Goal: Information Seeking & Learning: Compare options

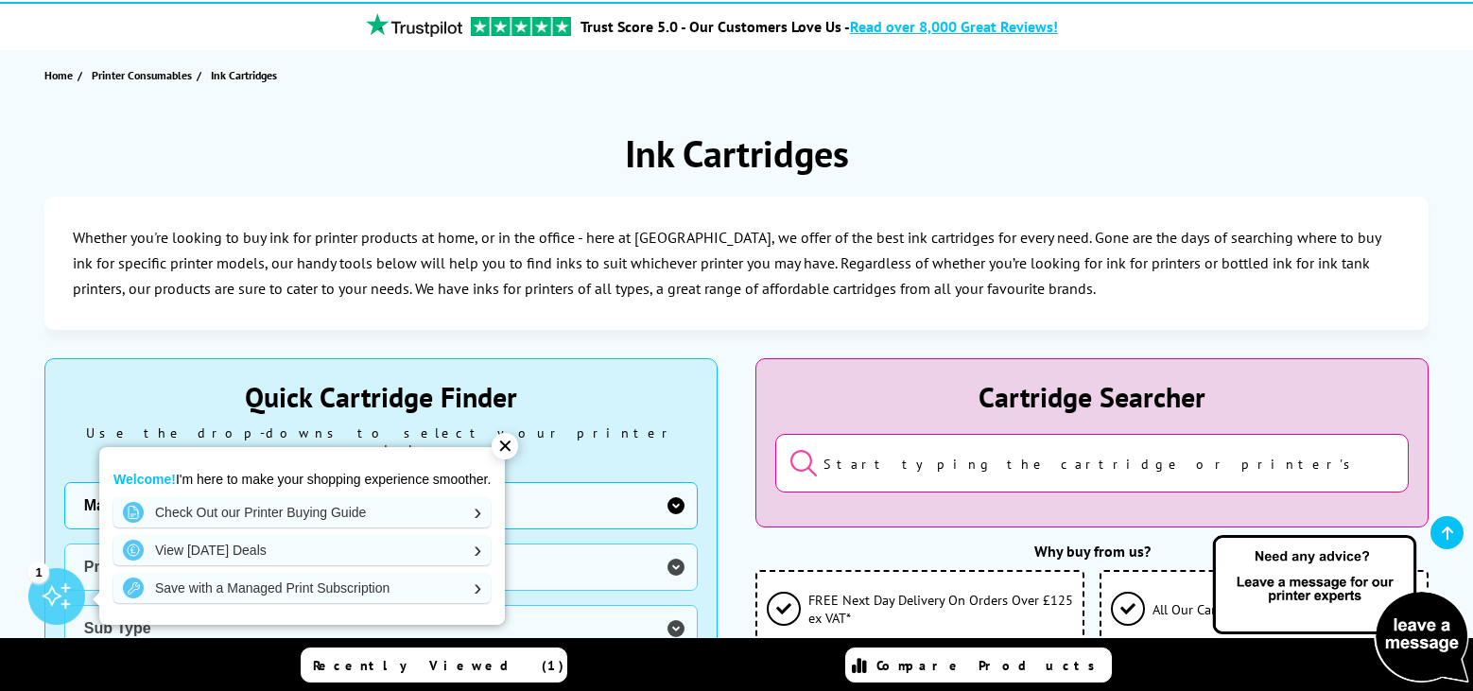
scroll to position [256, 0]
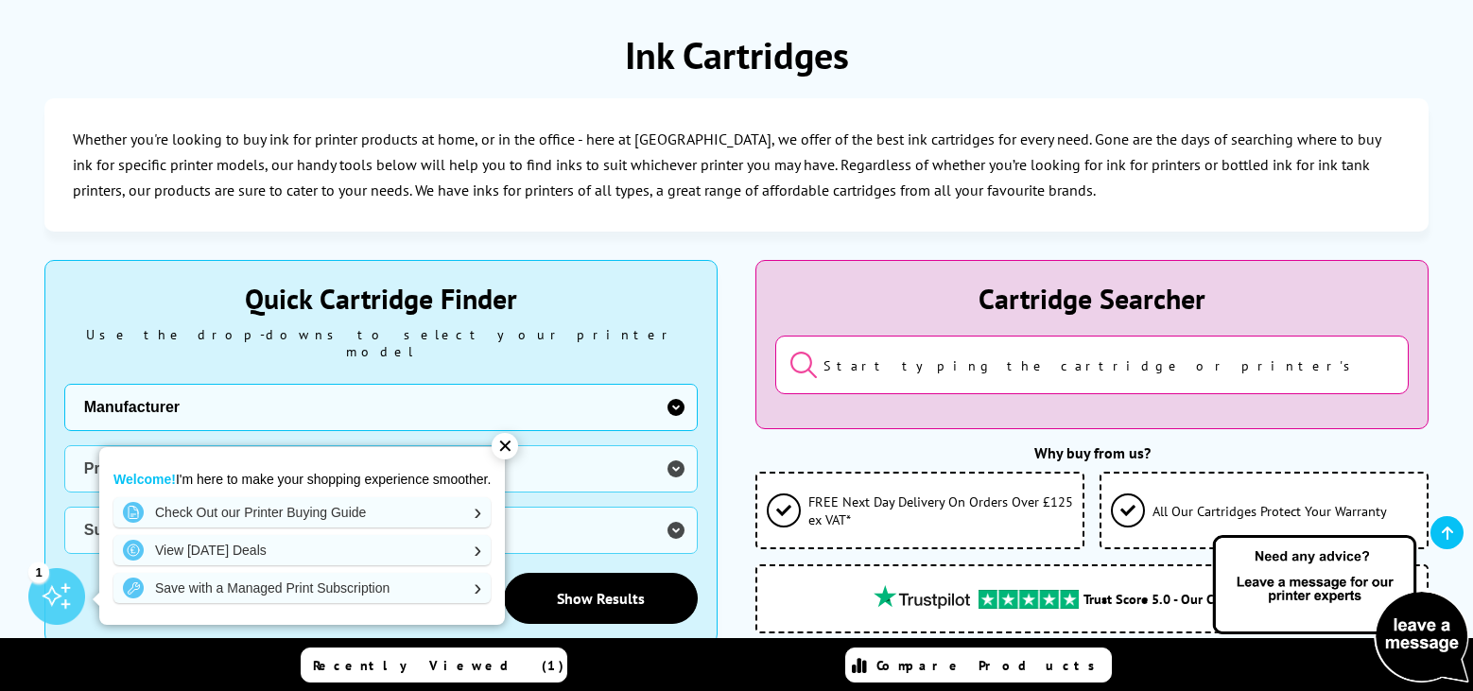
click at [508, 447] on div "✕" at bounding box center [504, 446] width 26 height 26
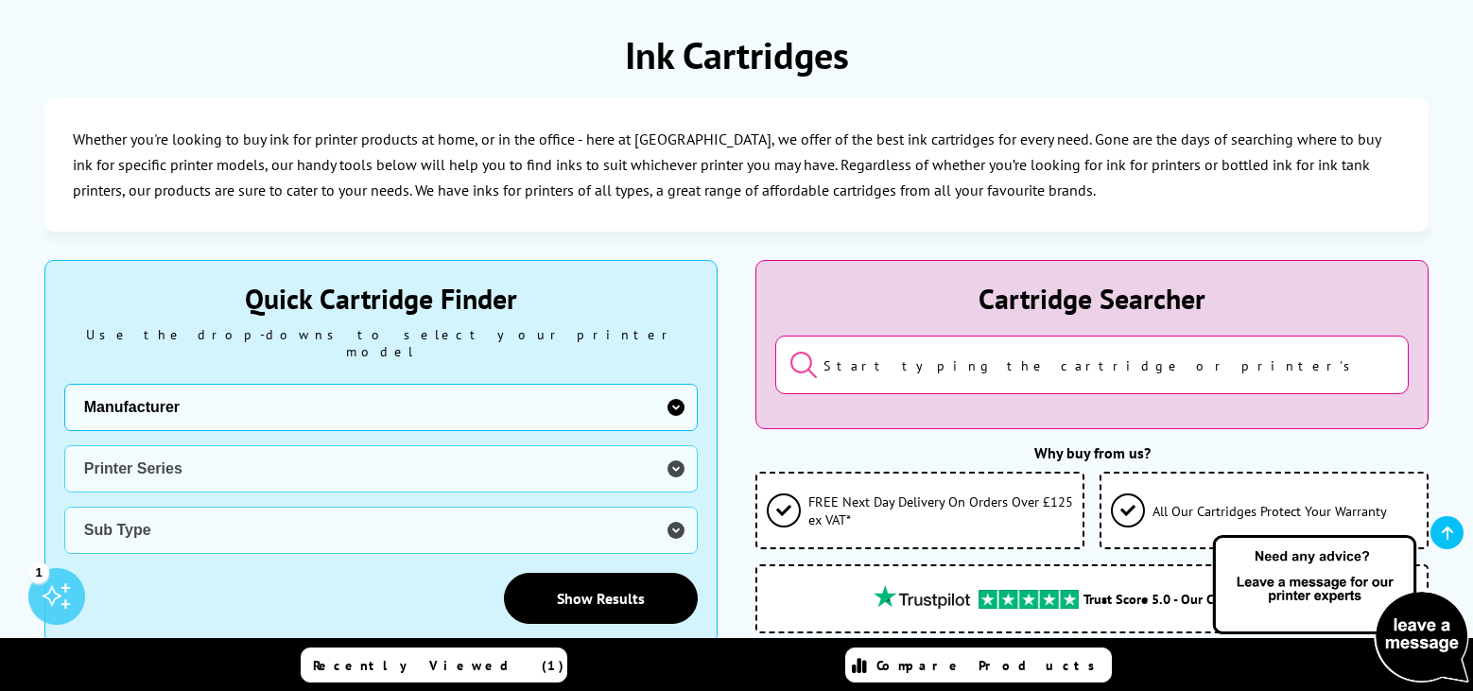
scroll to position [0, 0]
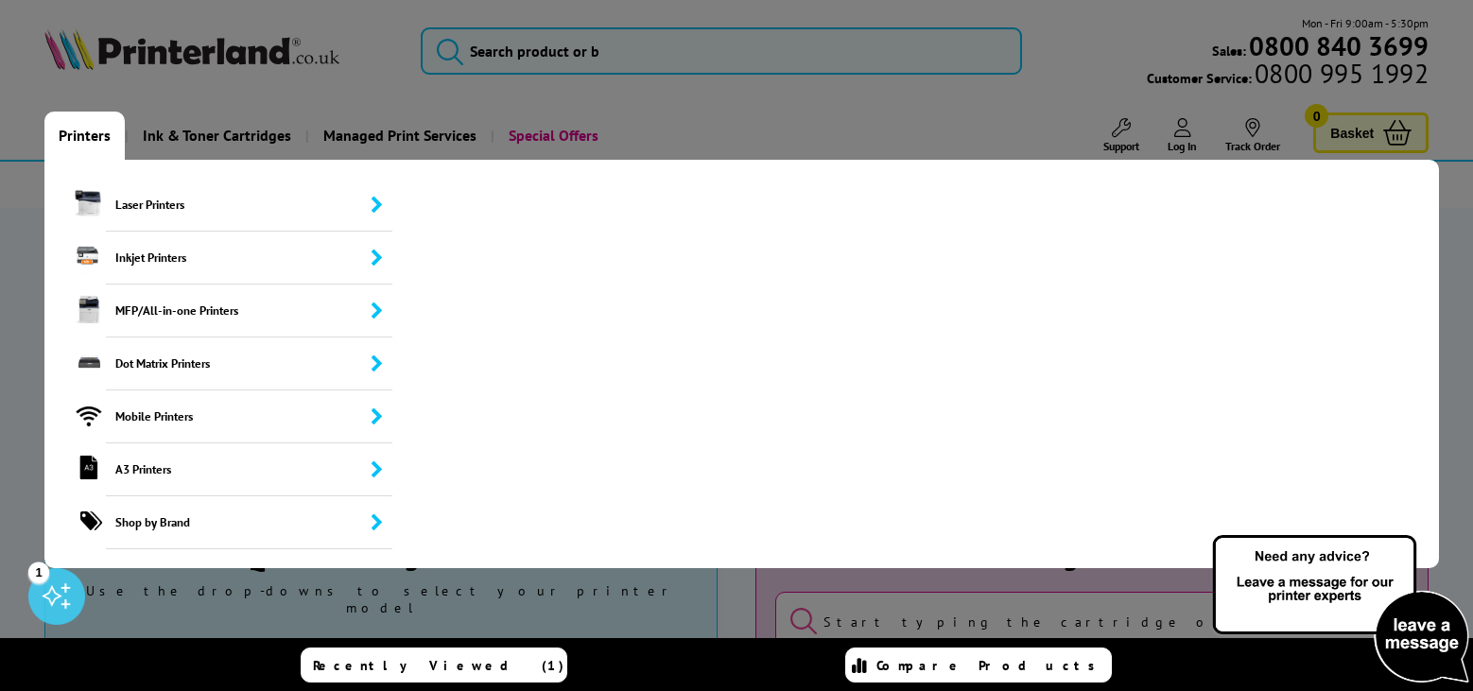
click at [74, 134] on link "Printers" at bounding box center [84, 136] width 80 height 48
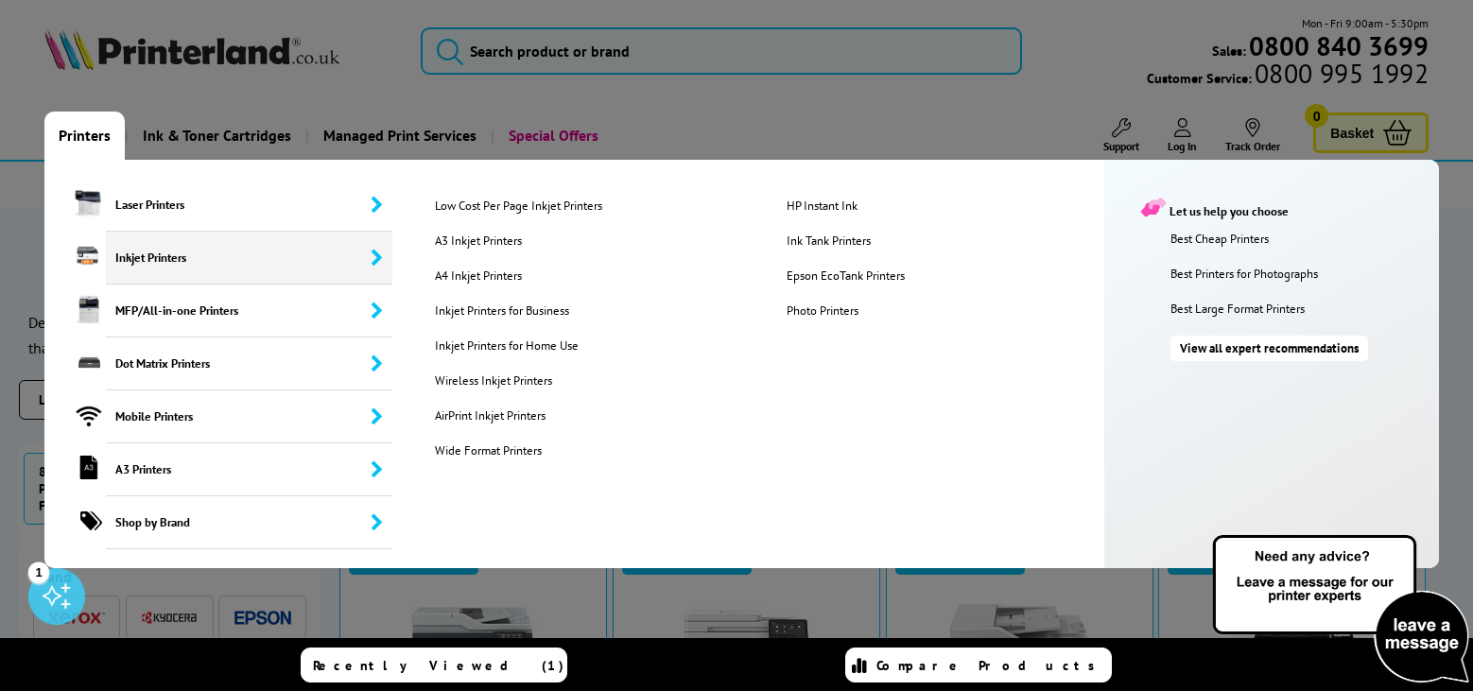
click at [140, 260] on span "Inkjet Printers" at bounding box center [249, 258] width 287 height 53
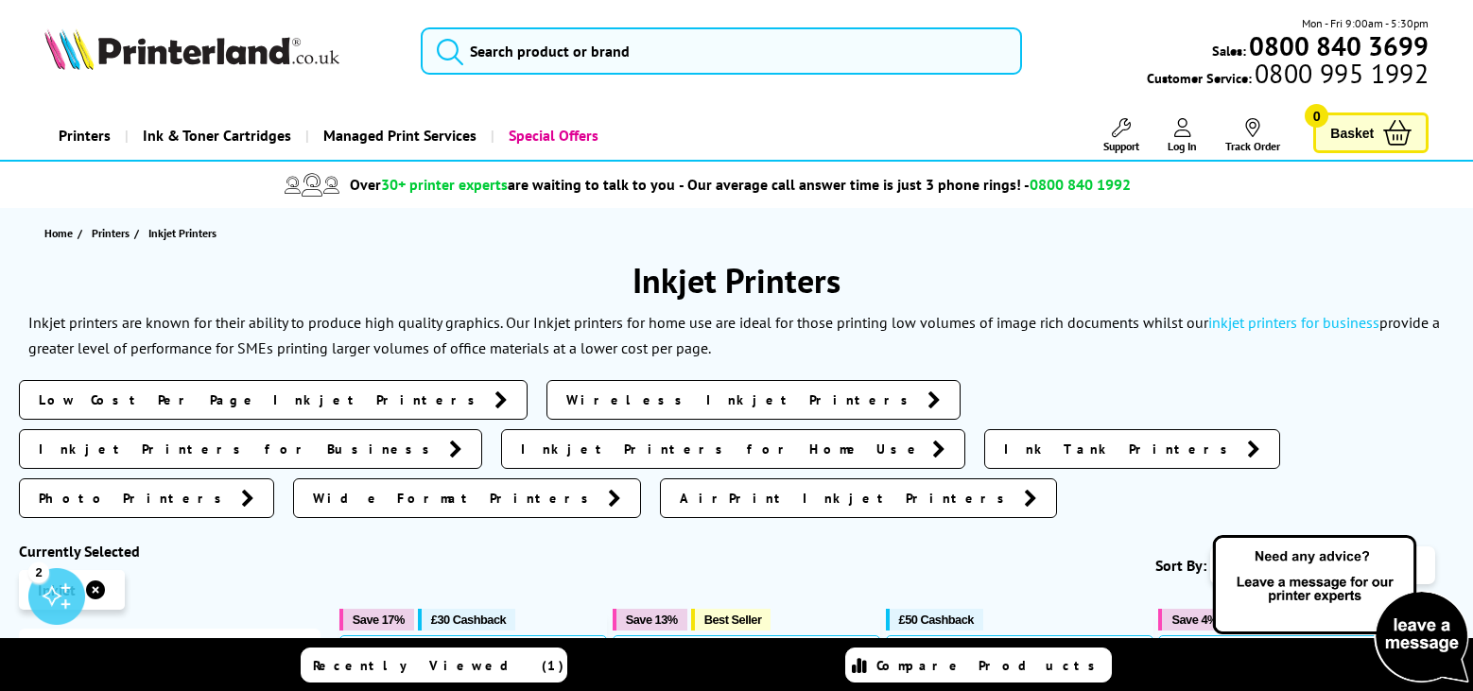
click at [566, 392] on span "Wireless Inkjet Printers" at bounding box center [742, 399] width 352 height 19
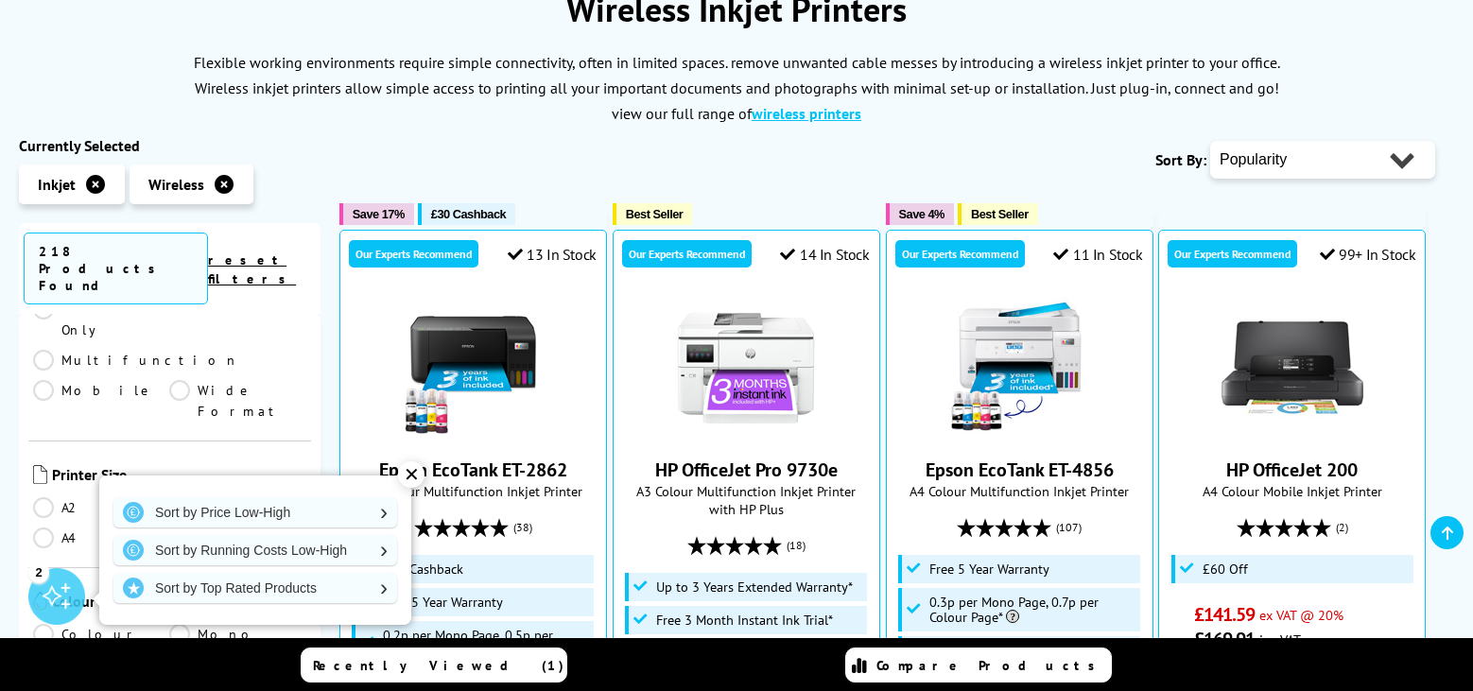
scroll to position [260, 0]
click at [414, 474] on div "✕" at bounding box center [411, 474] width 26 height 26
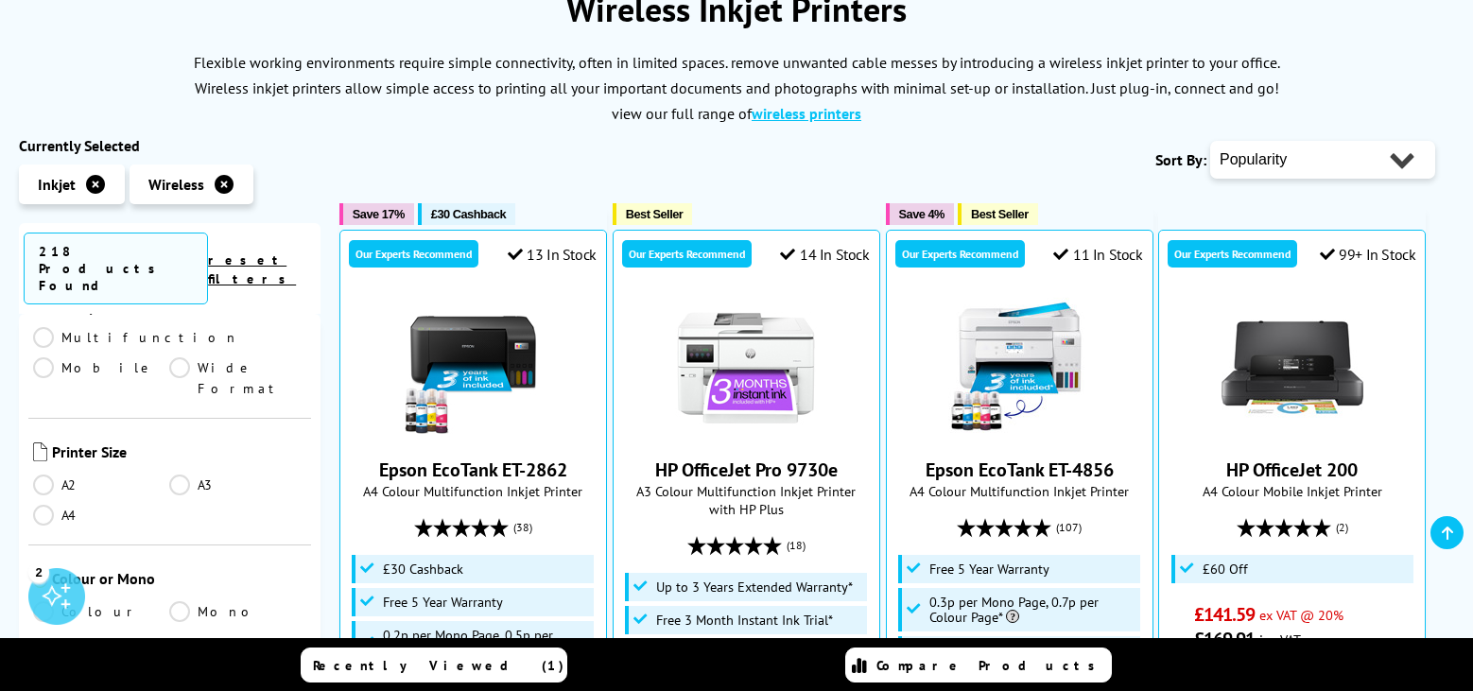
scroll to position [267, 0]
click at [173, 597] on link "Mono" at bounding box center [237, 607] width 136 height 21
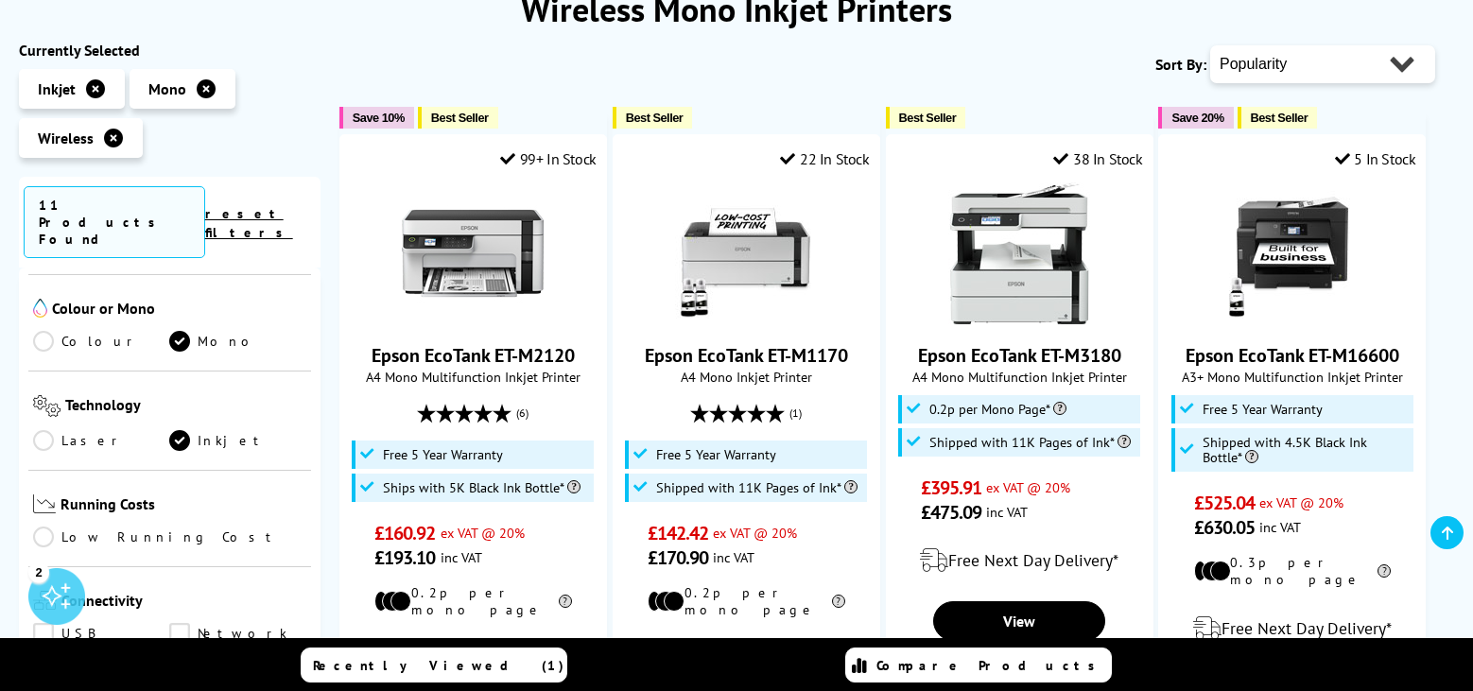
scroll to position [383, 0]
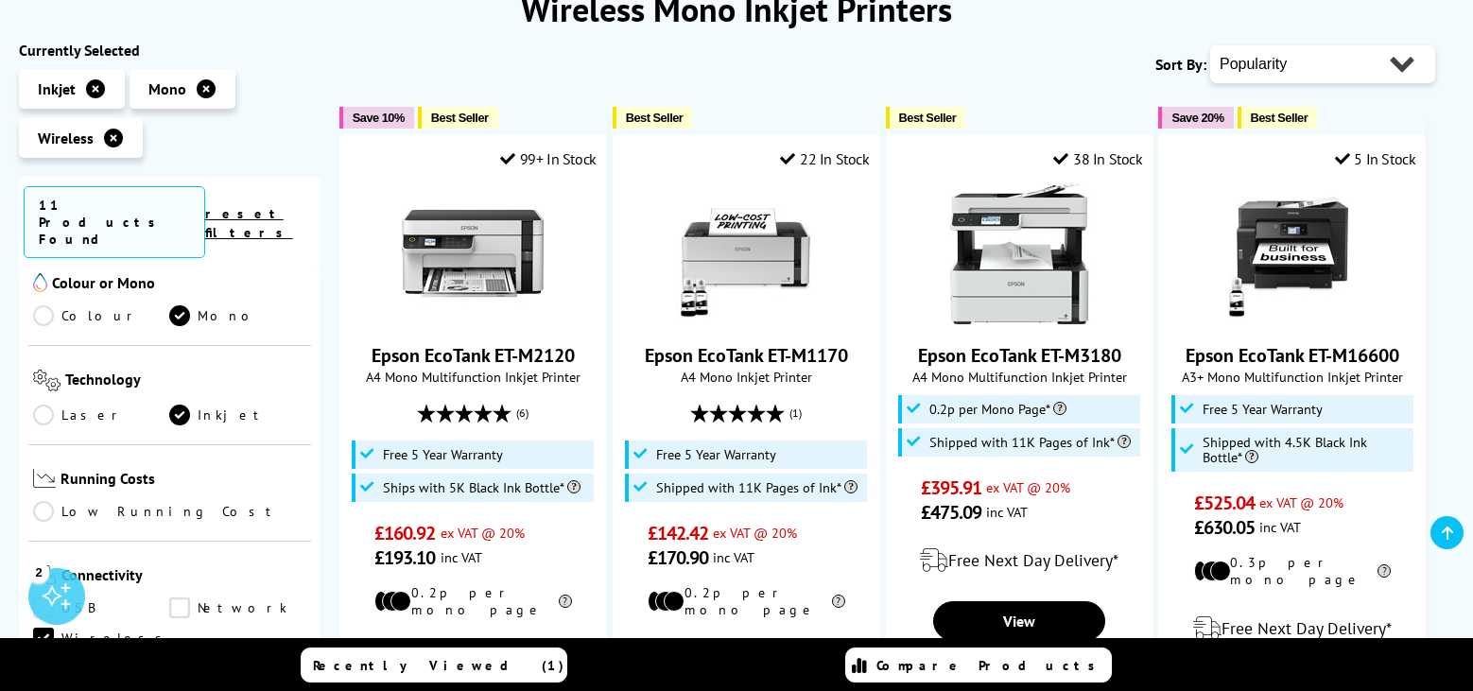
click at [48, 501] on link "Low Running Cost" at bounding box center [169, 511] width 273 height 21
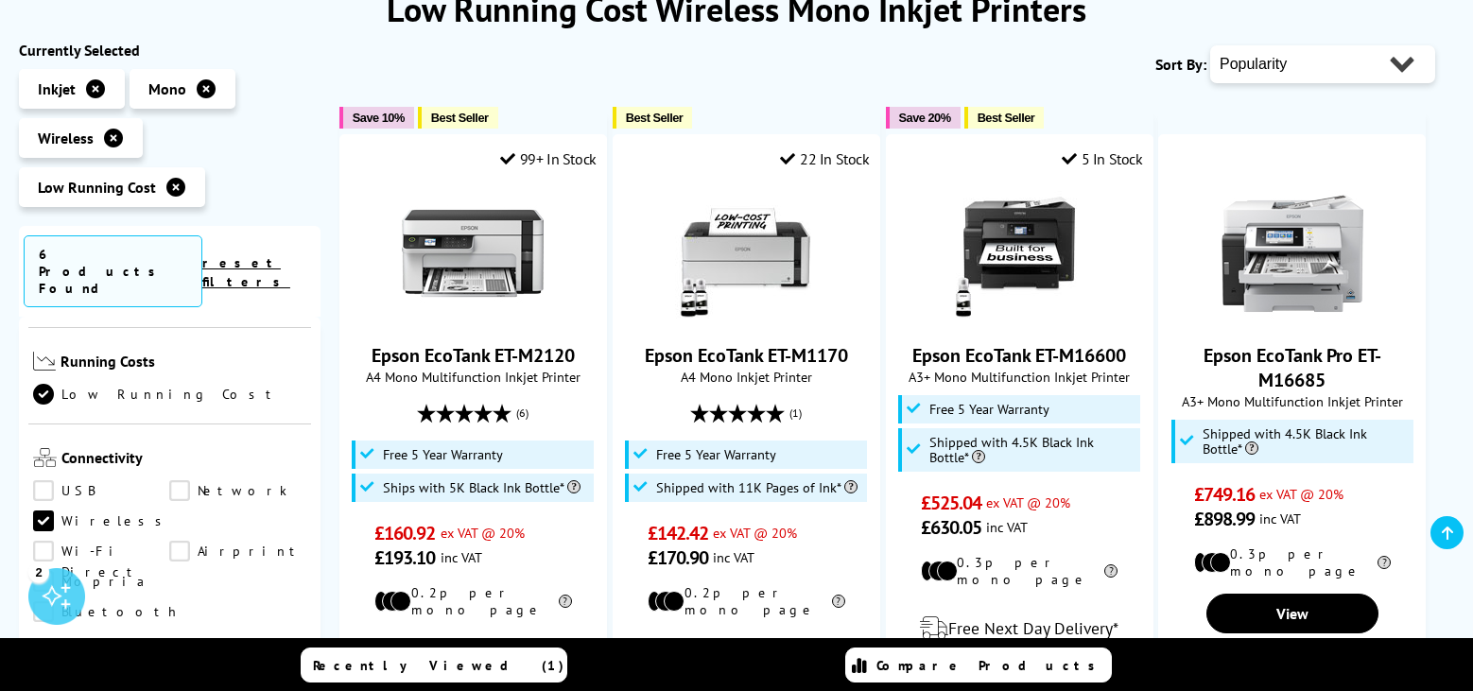
scroll to position [680, 0]
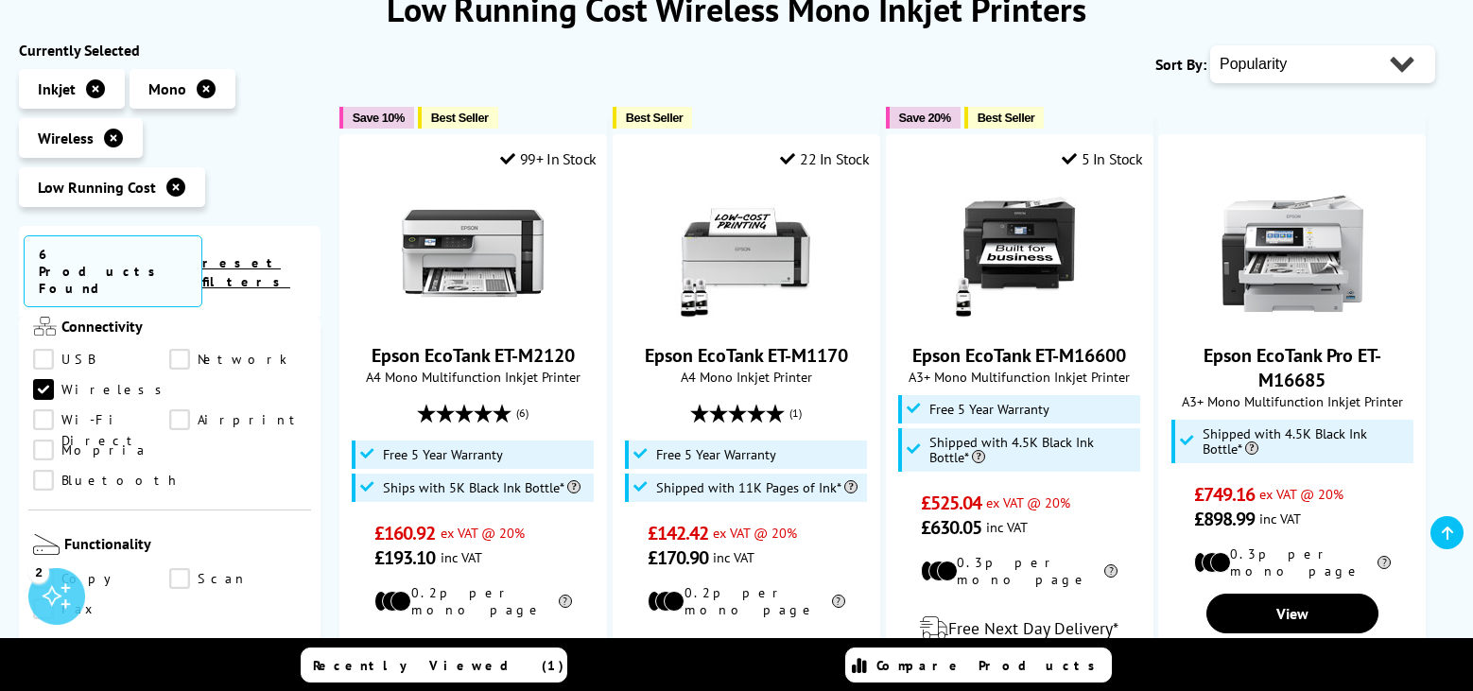
click at [42, 568] on link "Copy" at bounding box center [101, 578] width 136 height 21
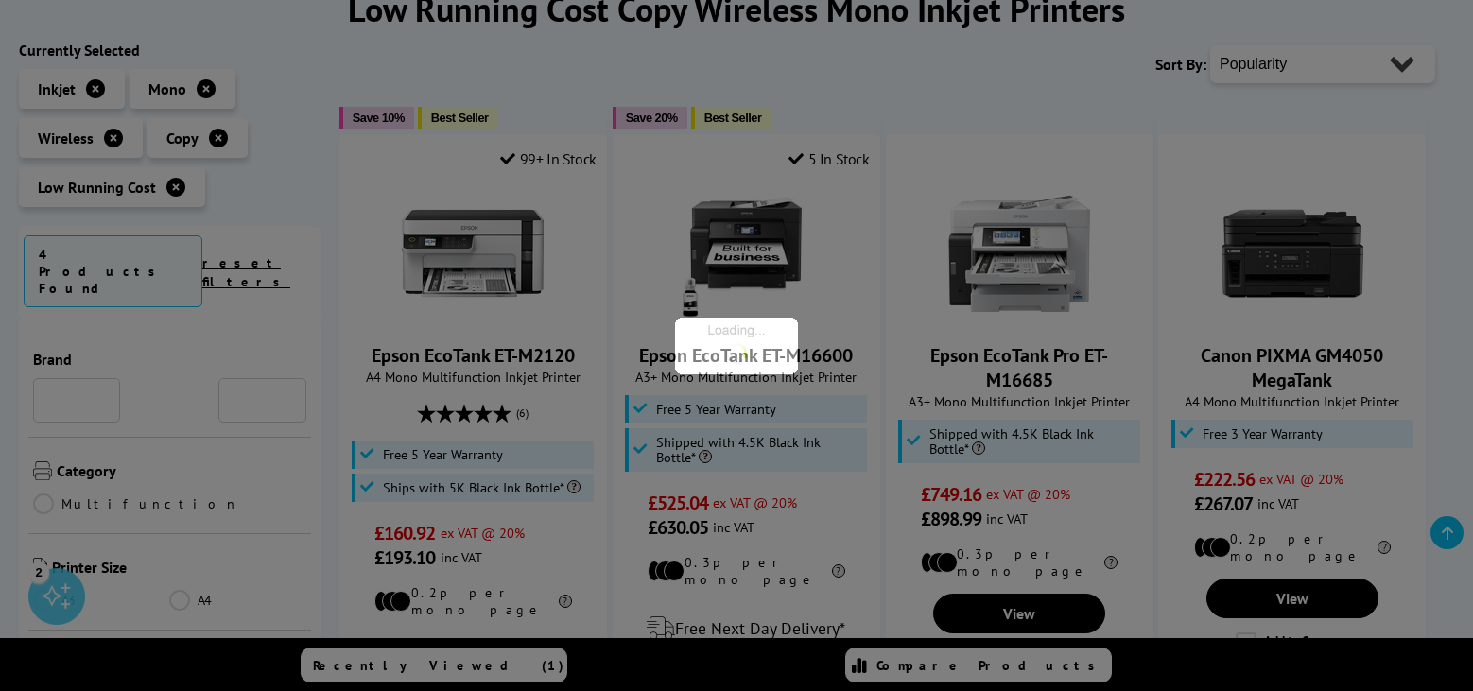
scroll to position [680, 0]
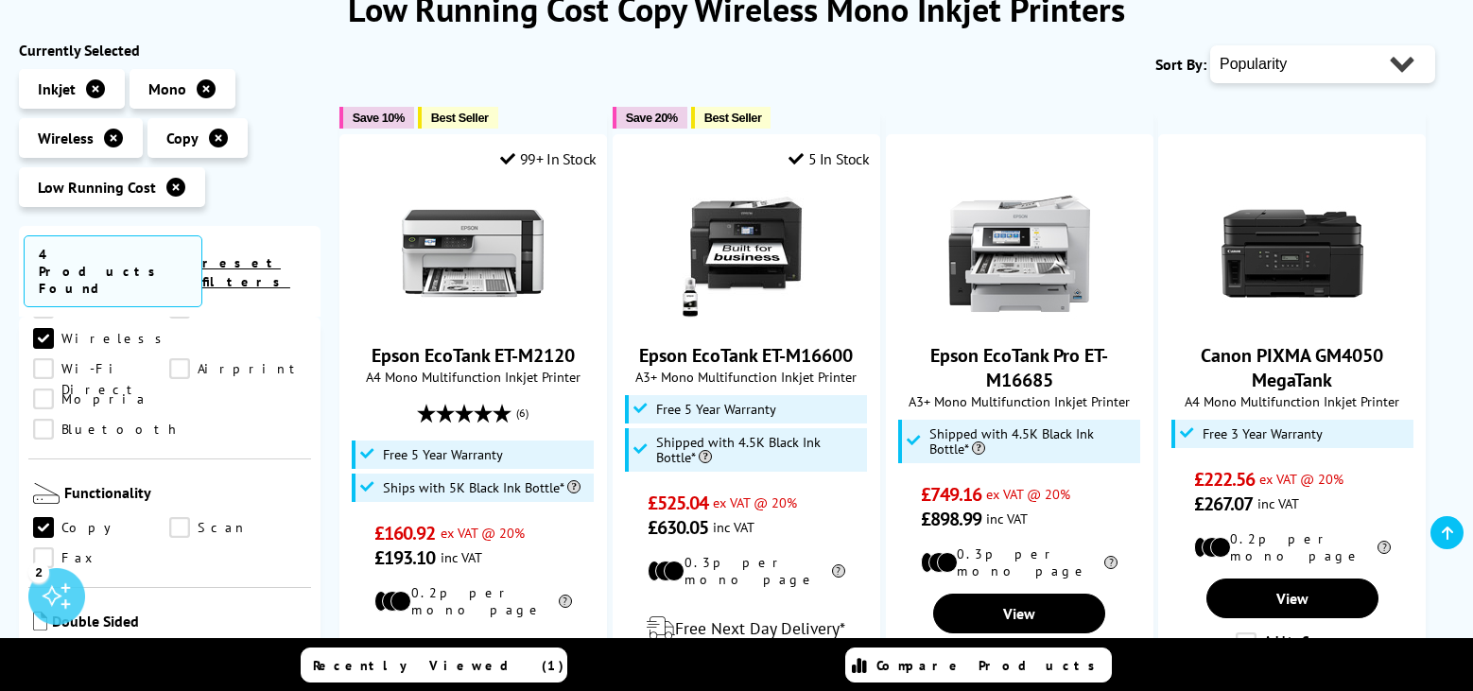
click at [44, 547] on link "Fax" at bounding box center [101, 557] width 136 height 21
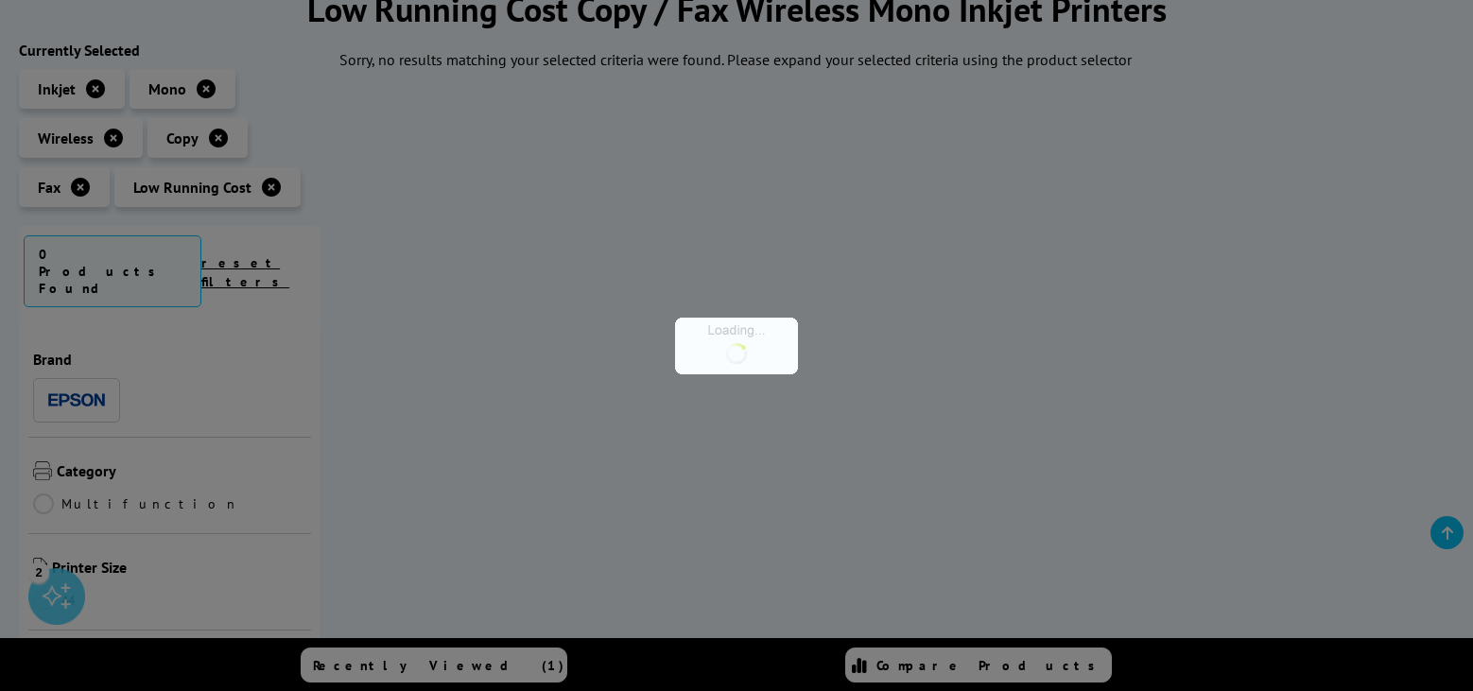
scroll to position [680, 0]
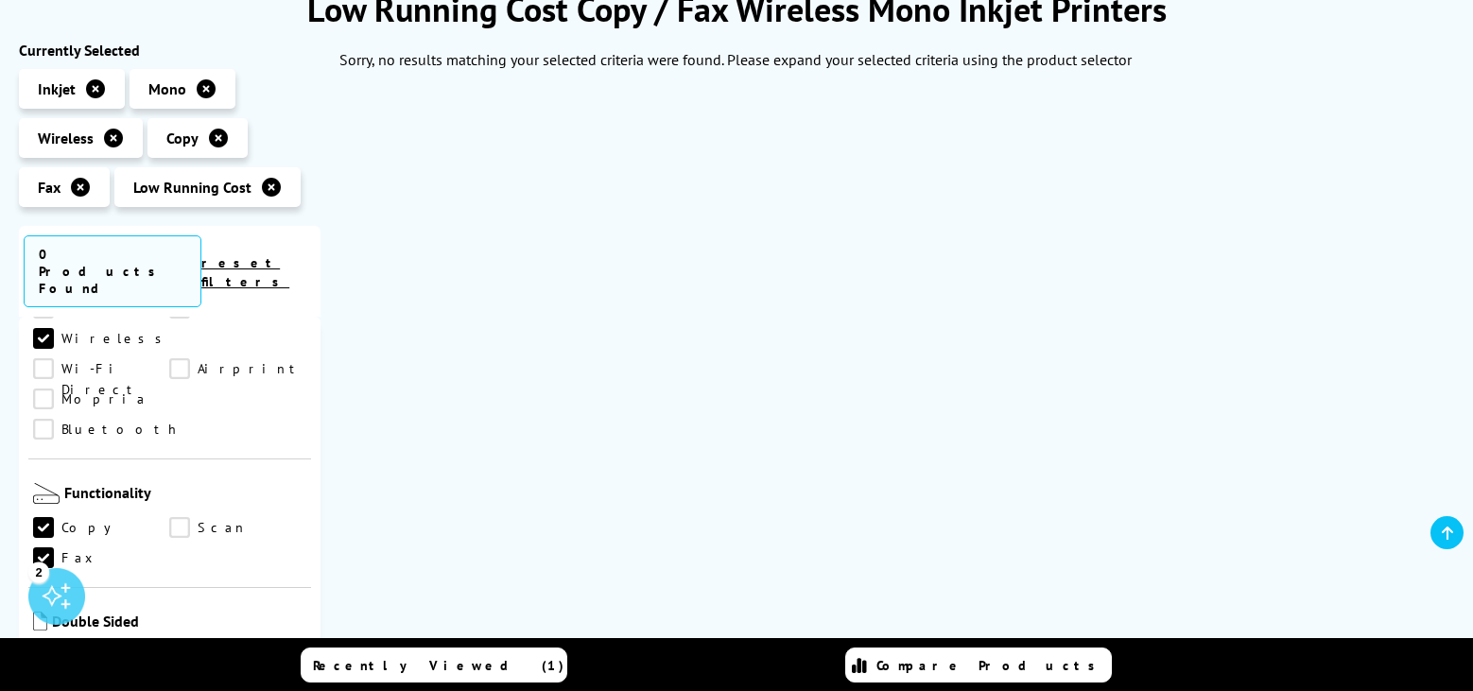
click at [174, 517] on link "Scan" at bounding box center [237, 527] width 136 height 21
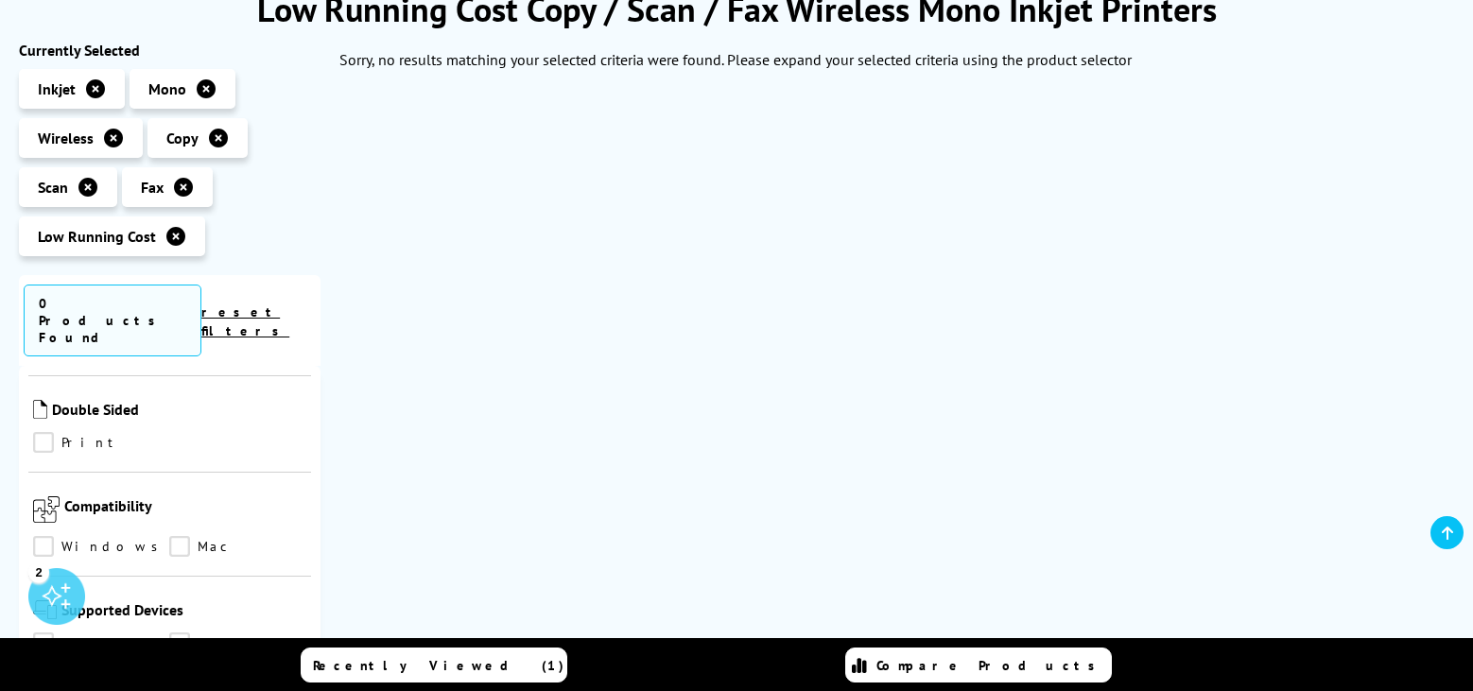
scroll to position [945, 0]
click at [40, 428] on link "Print" at bounding box center [101, 438] width 136 height 21
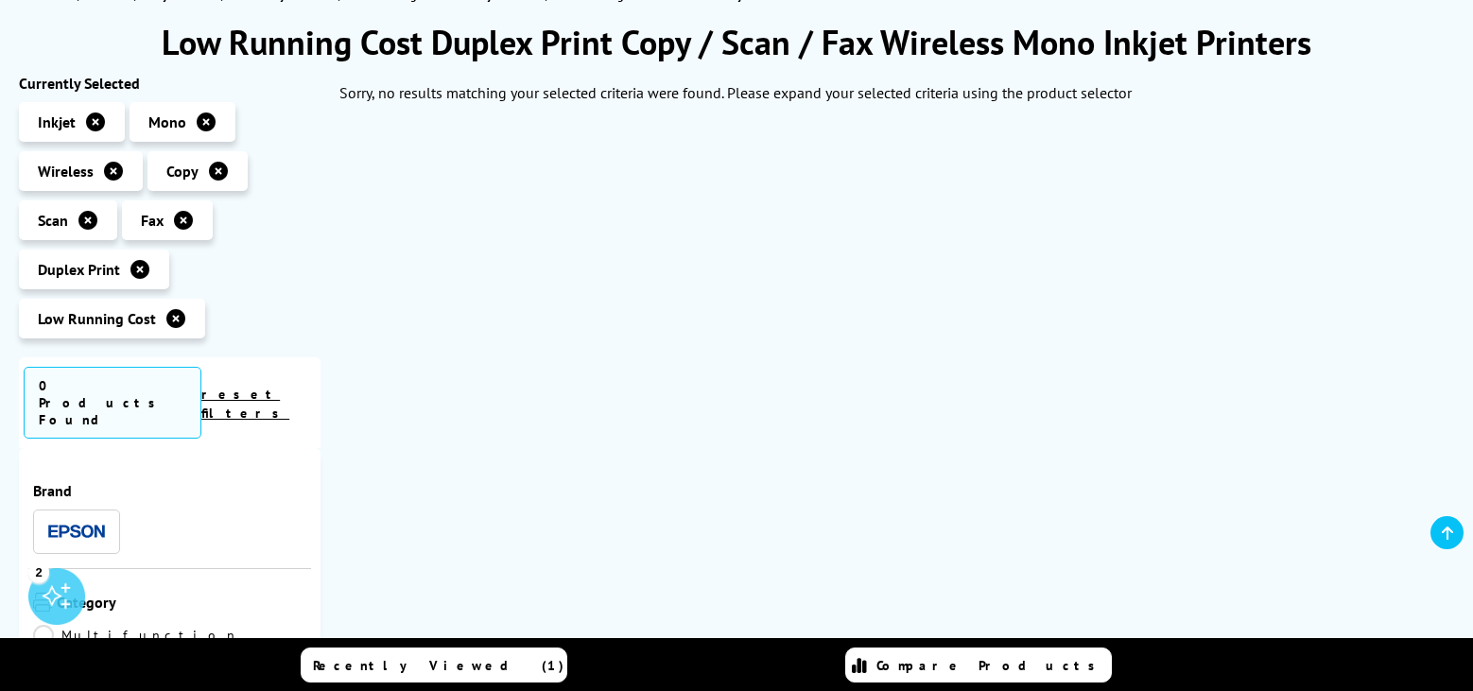
scroll to position [374, 0]
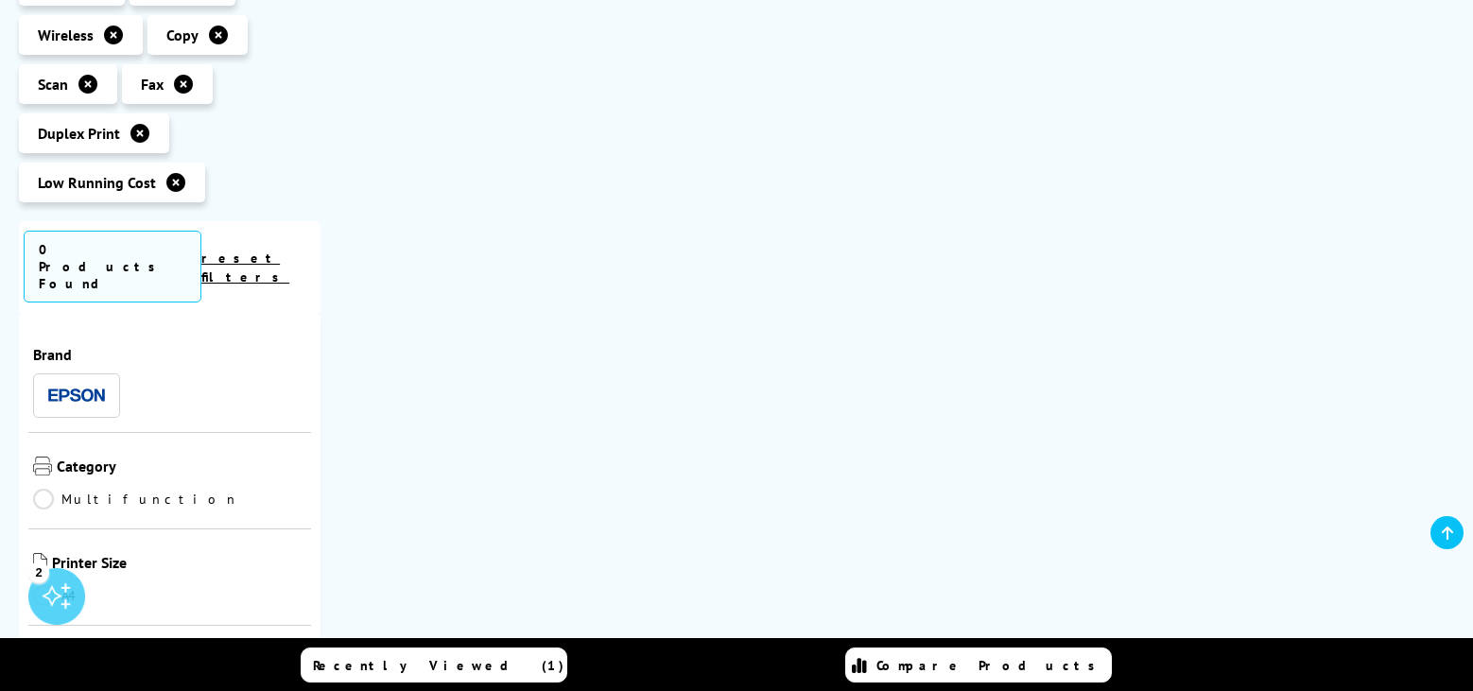
click at [76, 388] on img at bounding box center [76, 395] width 57 height 14
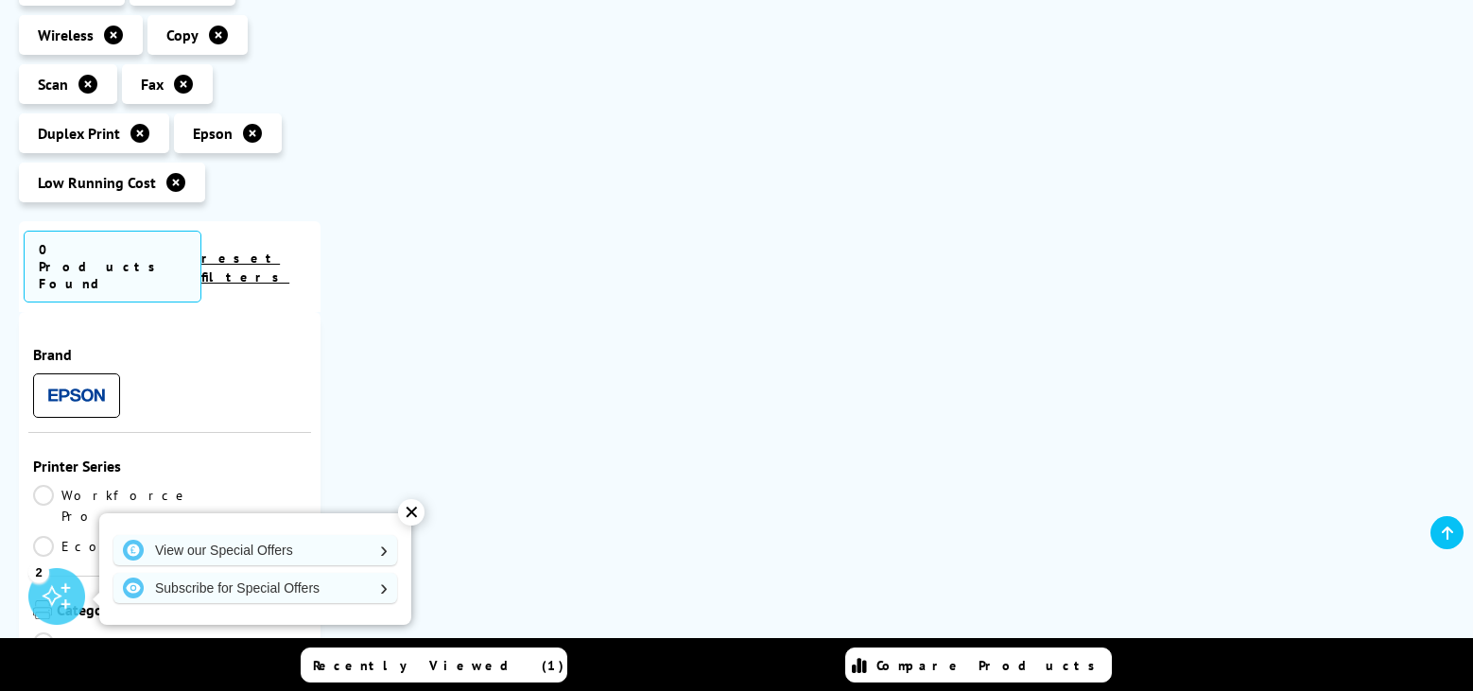
click at [289, 250] on link "reset filters" at bounding box center [245, 268] width 88 height 36
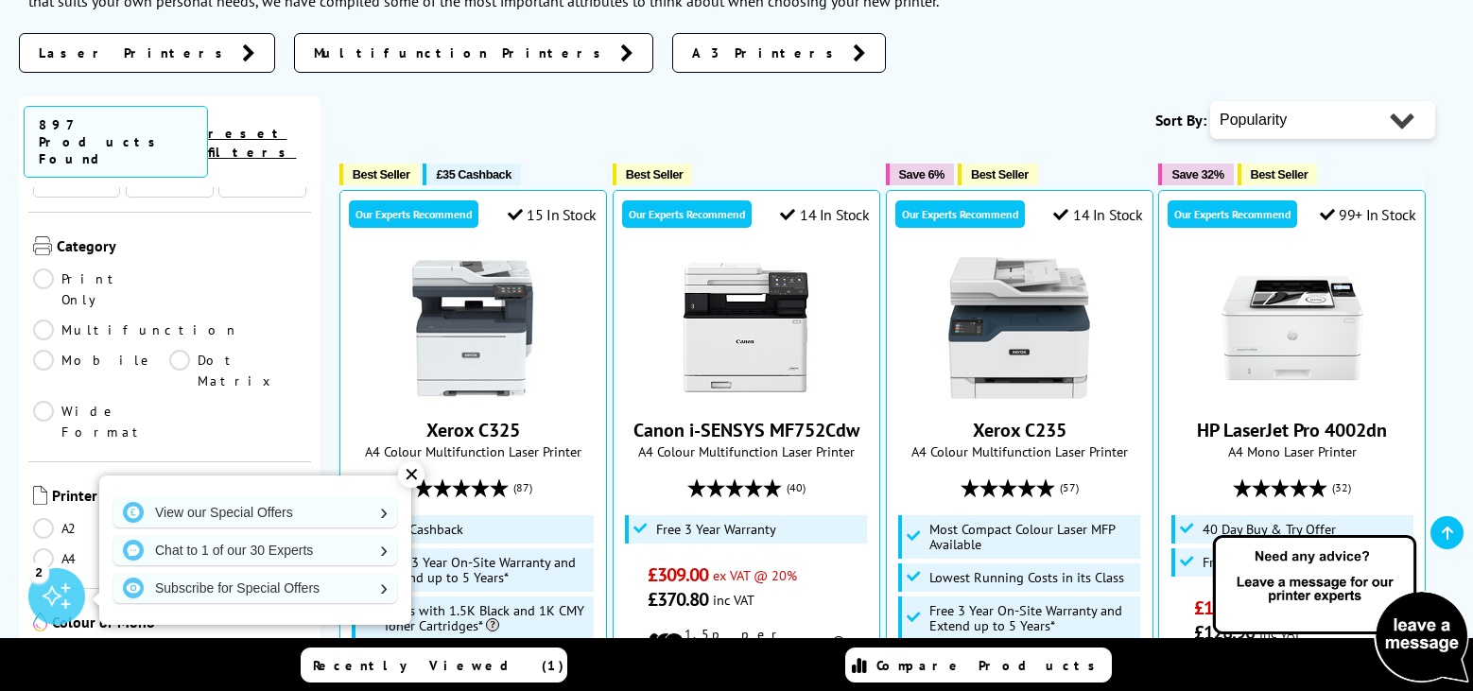
scroll to position [378, 0]
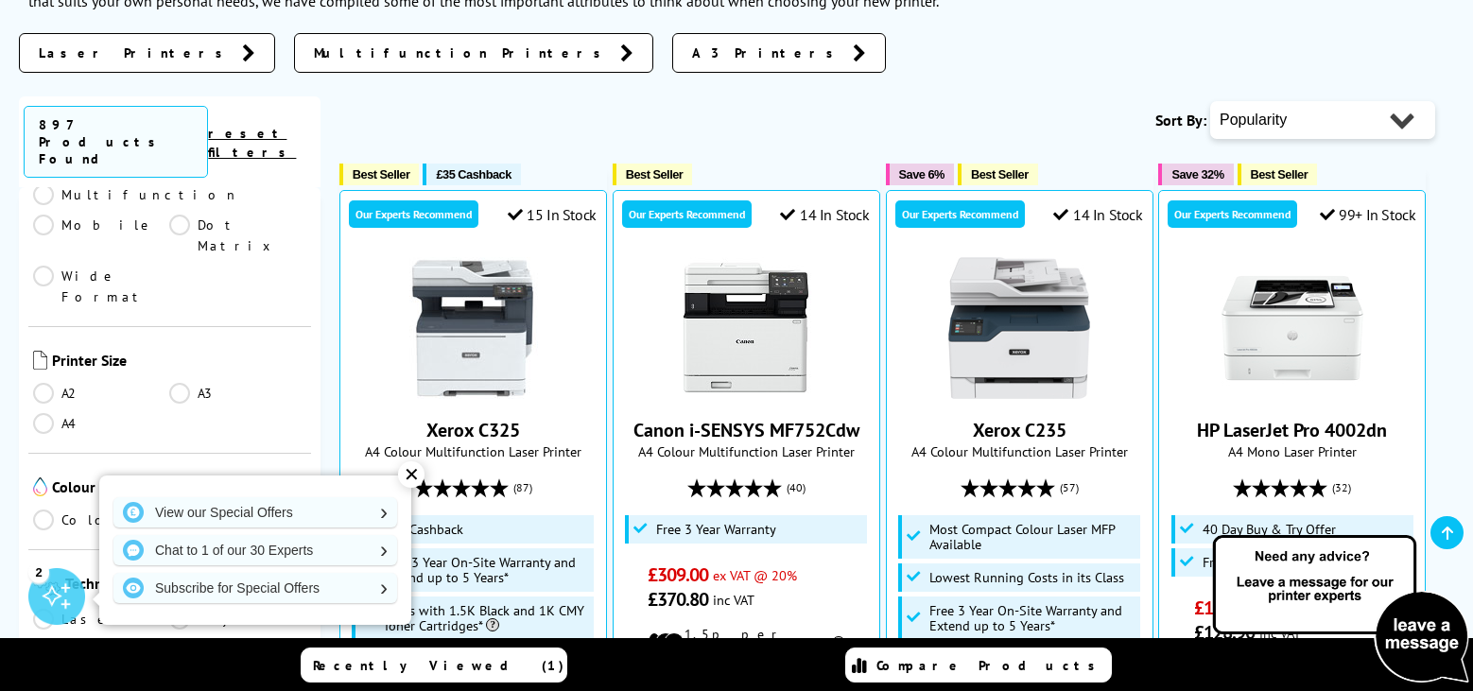
click at [175, 509] on link "Mono" at bounding box center [237, 519] width 136 height 21
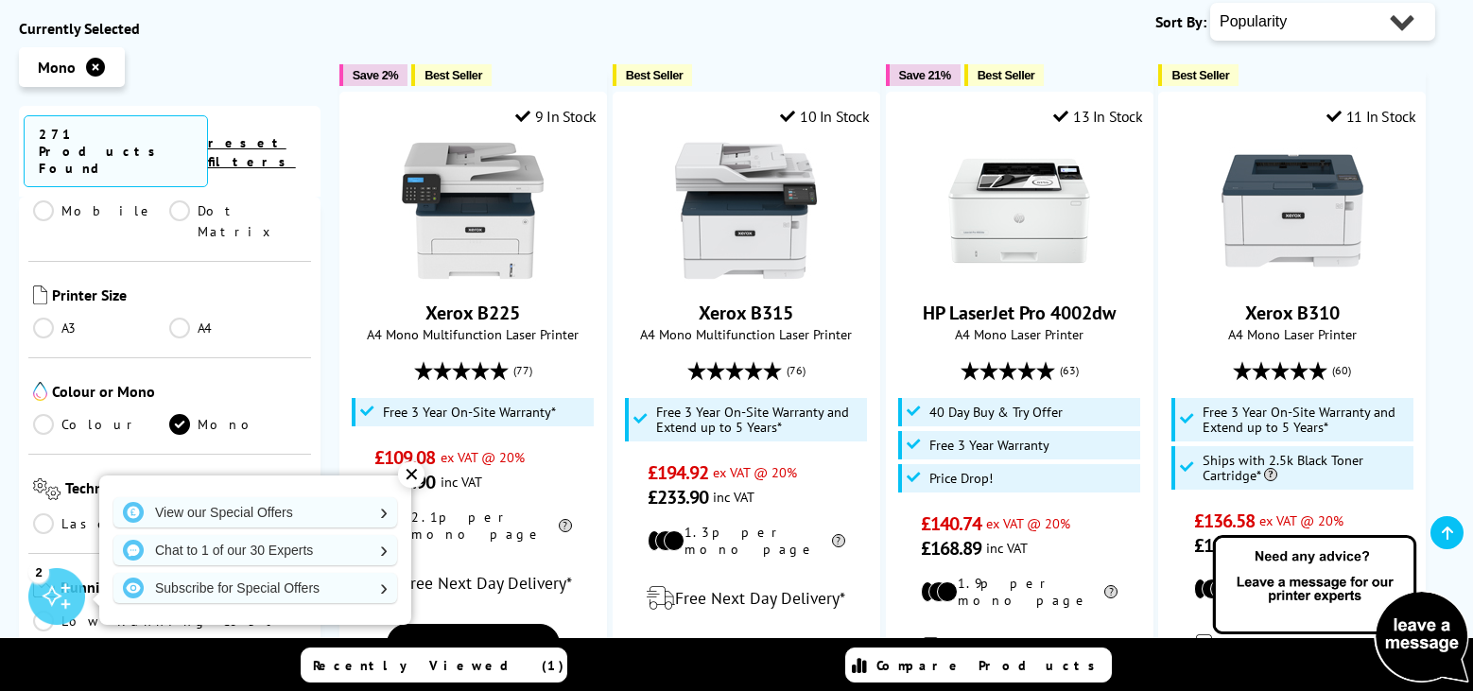
scroll to position [461, 0]
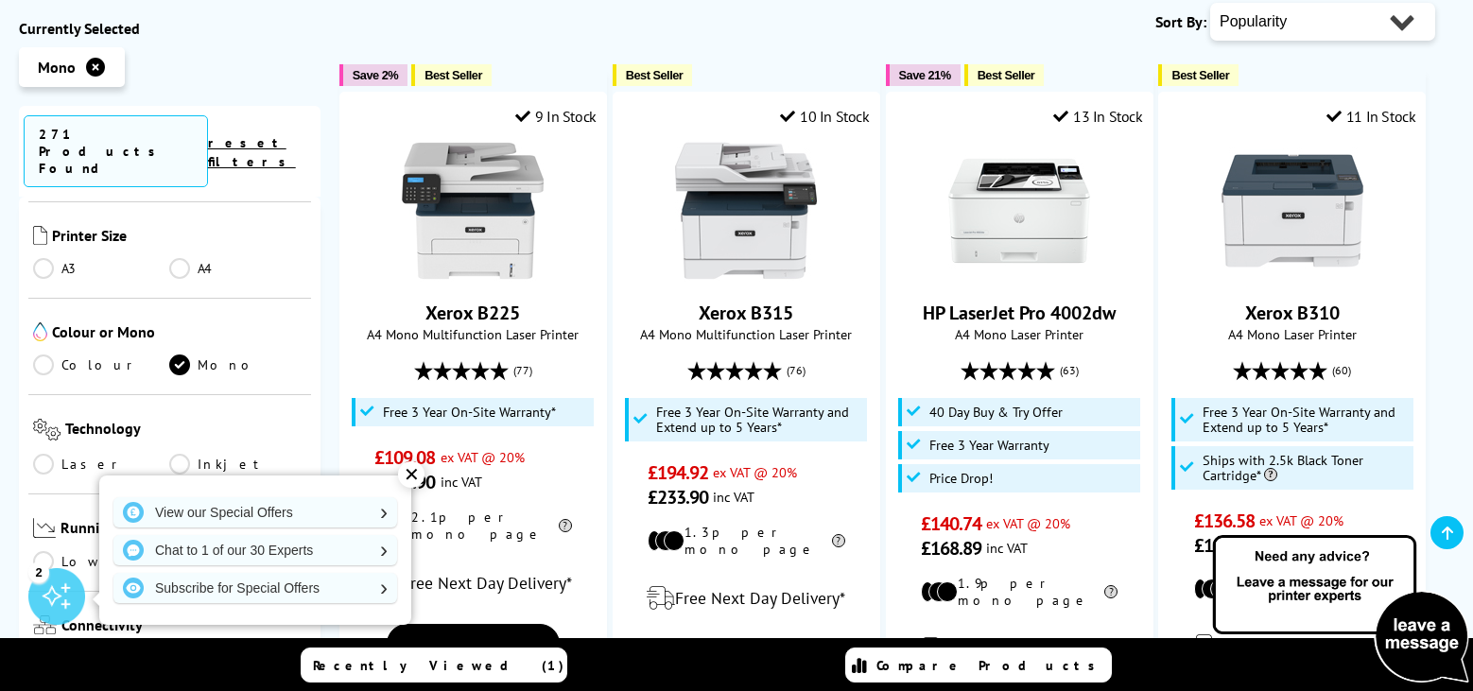
click at [179, 454] on link "Inkjet" at bounding box center [237, 464] width 136 height 21
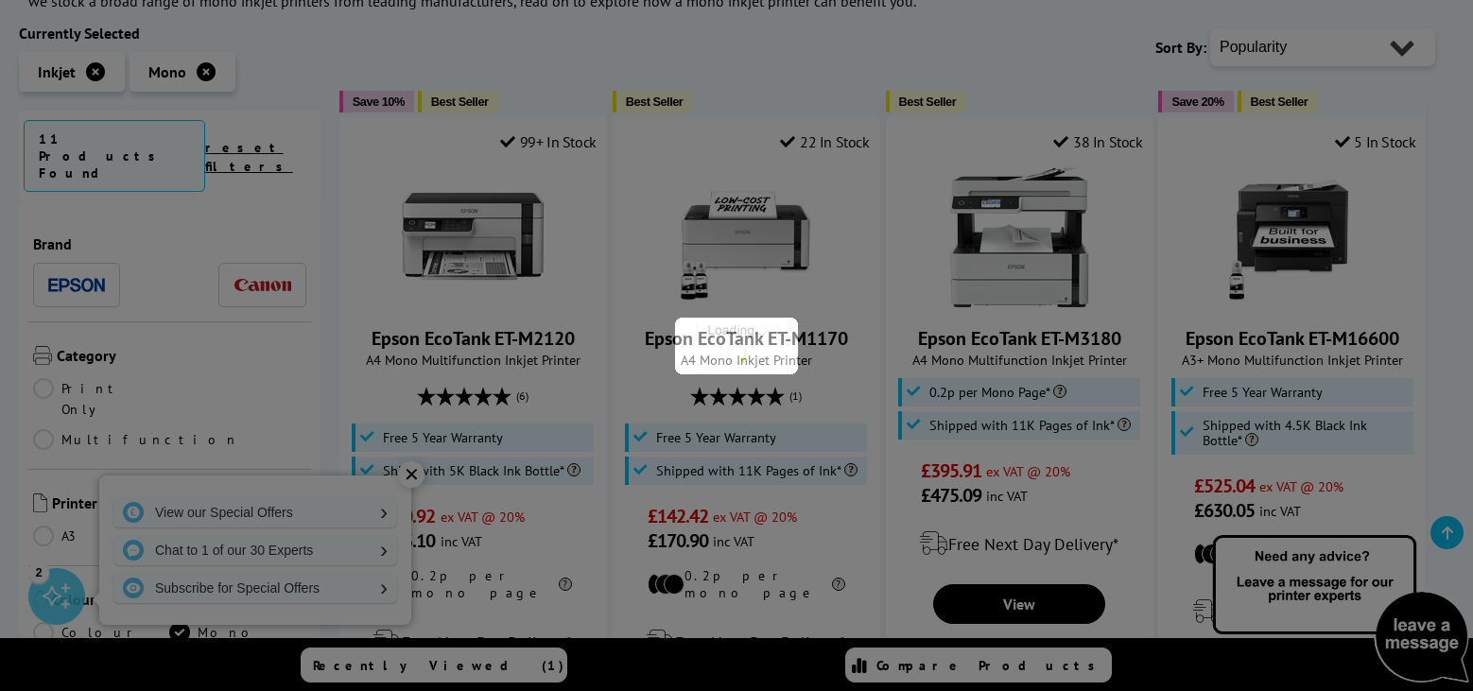
scroll to position [461, 0]
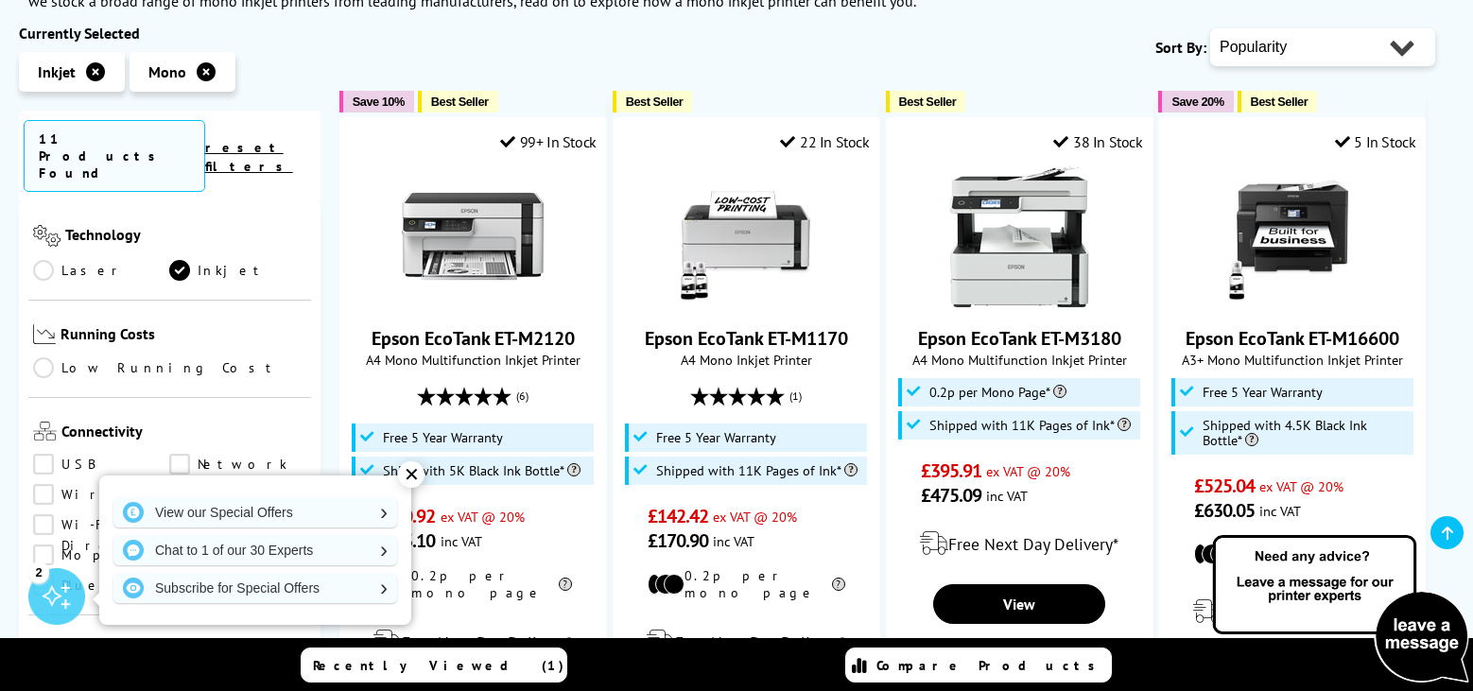
click at [45, 484] on link "Wireless" at bounding box center [102, 494] width 139 height 21
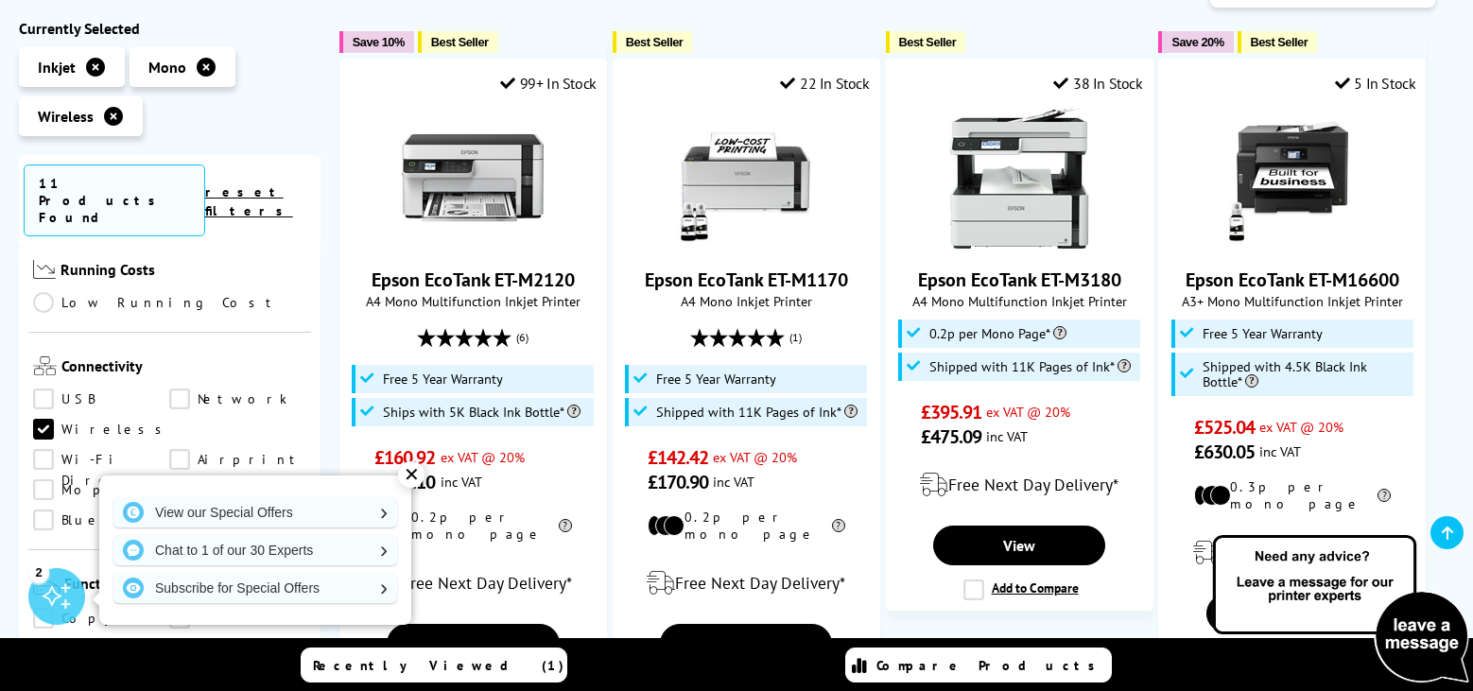
scroll to position [597, 0]
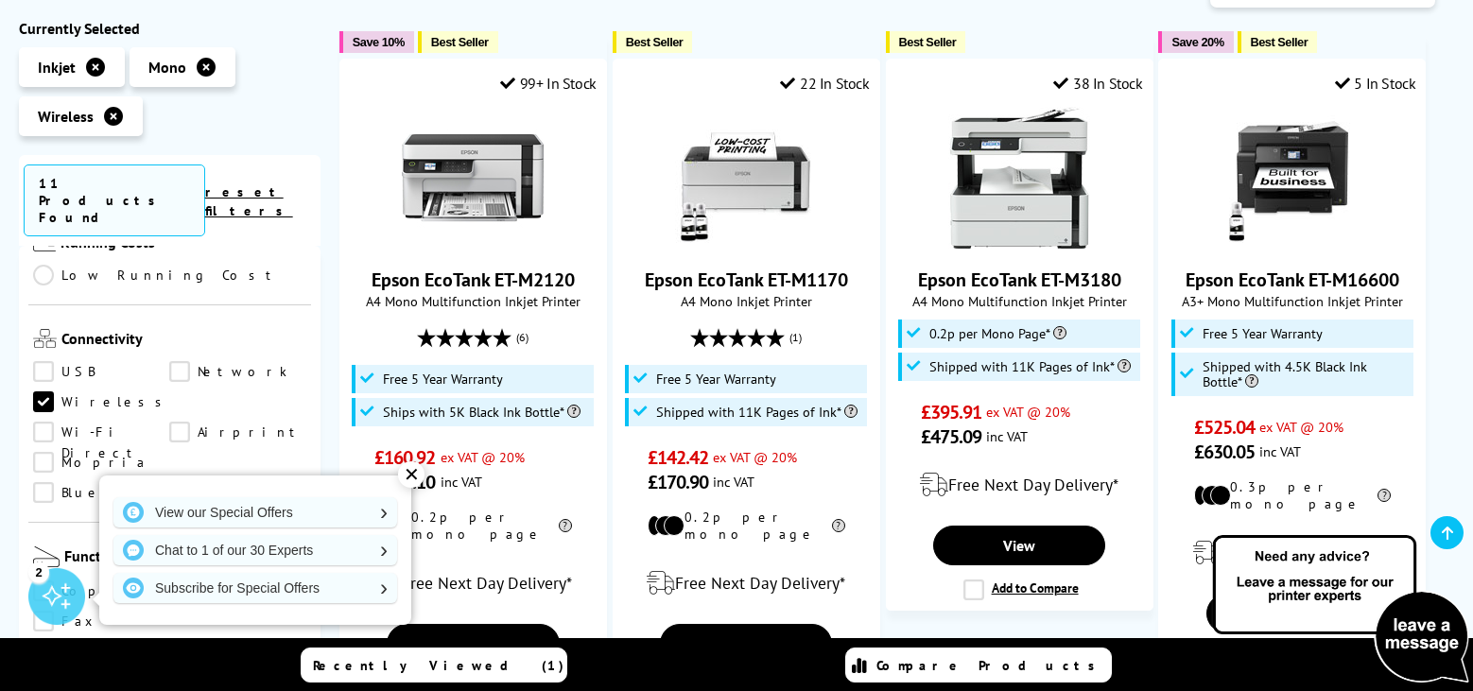
click at [169, 422] on link "Airprint" at bounding box center [237, 432] width 136 height 21
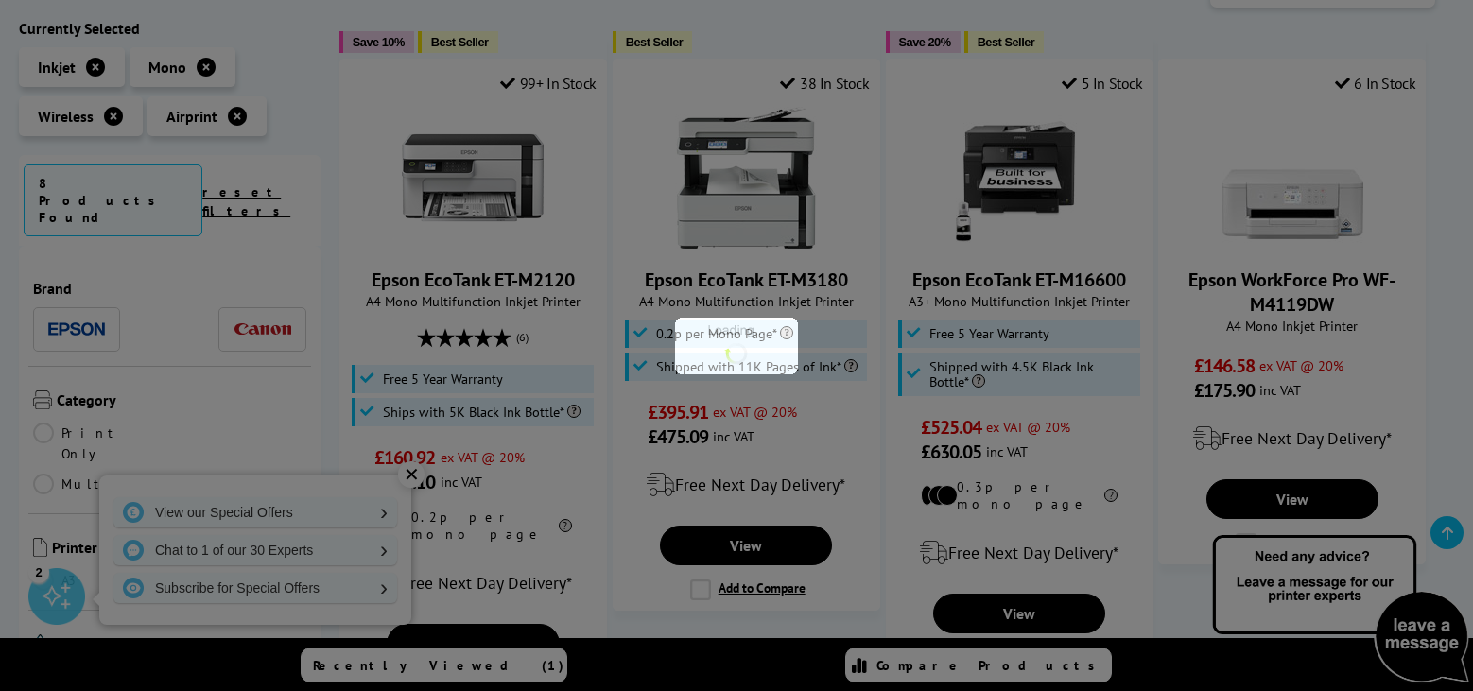
scroll to position [597, 0]
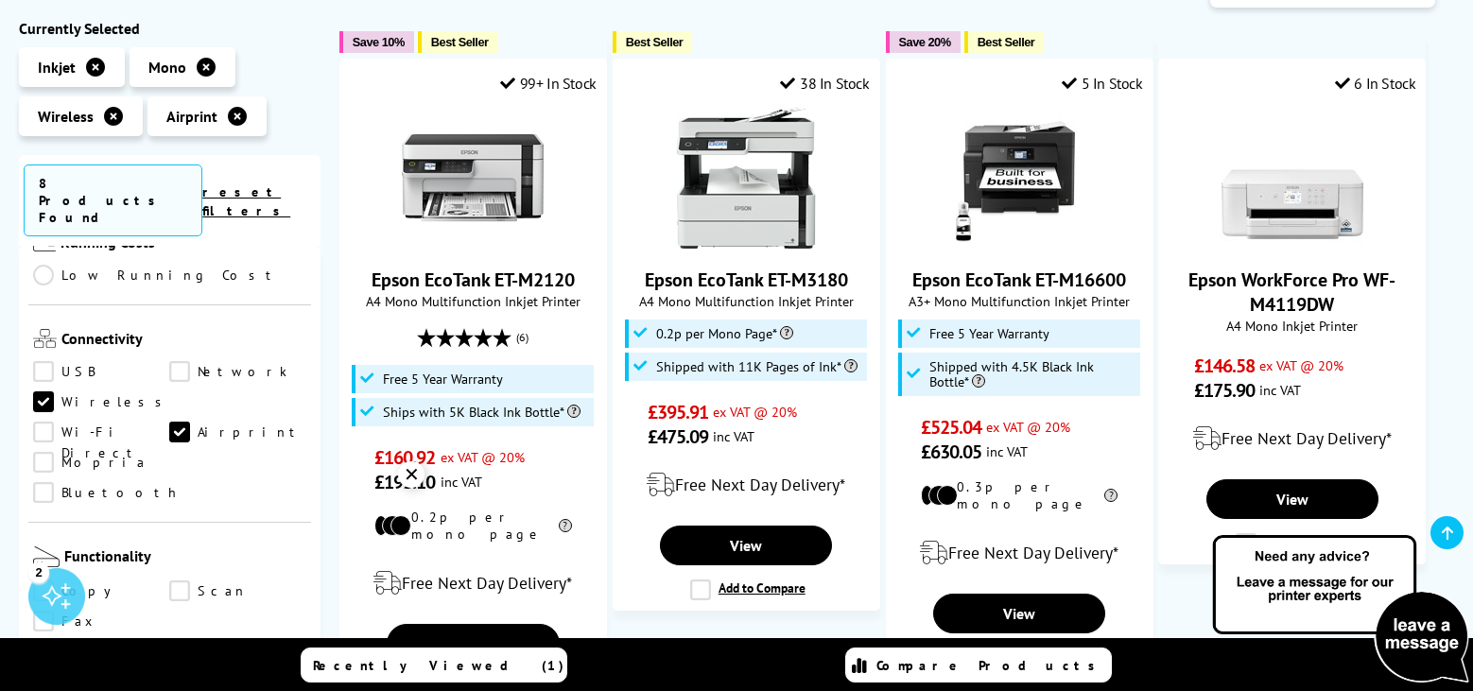
click at [43, 392] on link "Wireless" at bounding box center [102, 402] width 139 height 21
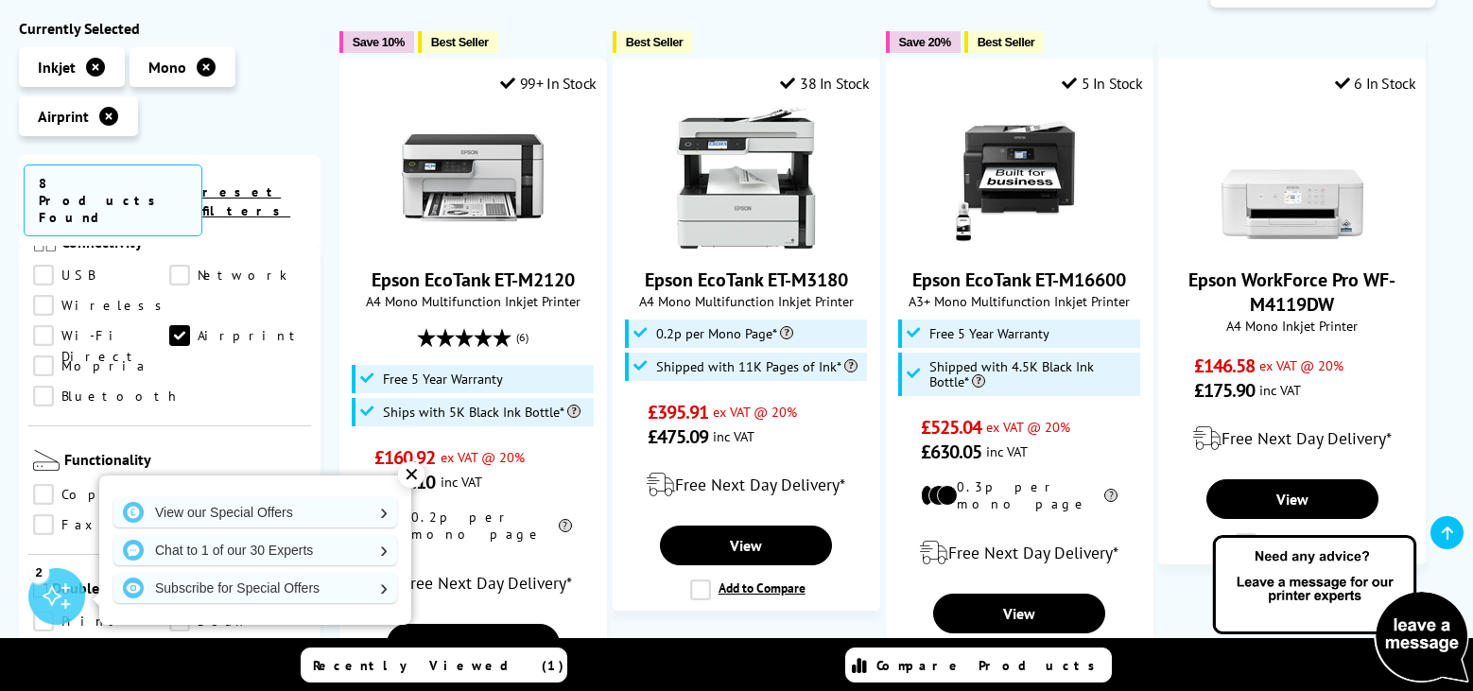
scroll to position [729, 0]
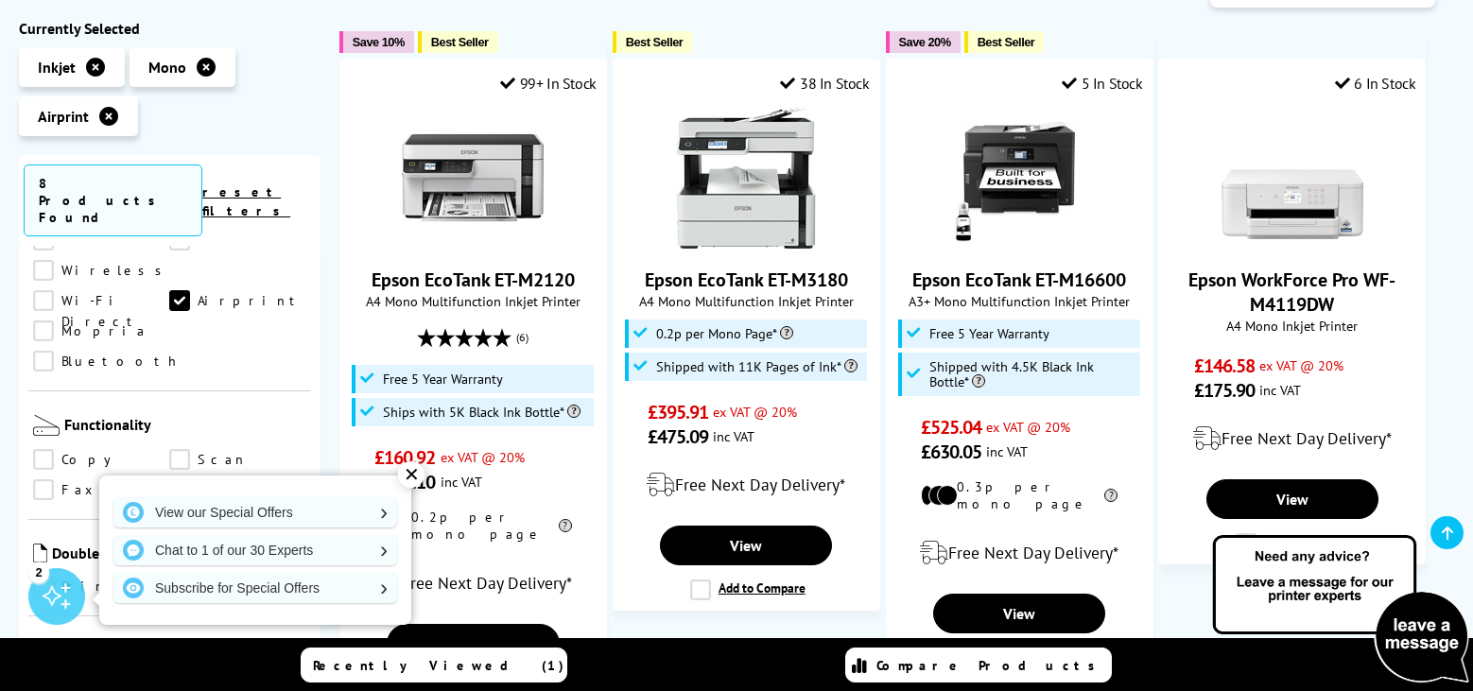
click at [181, 450] on link "Scan" at bounding box center [237, 460] width 136 height 21
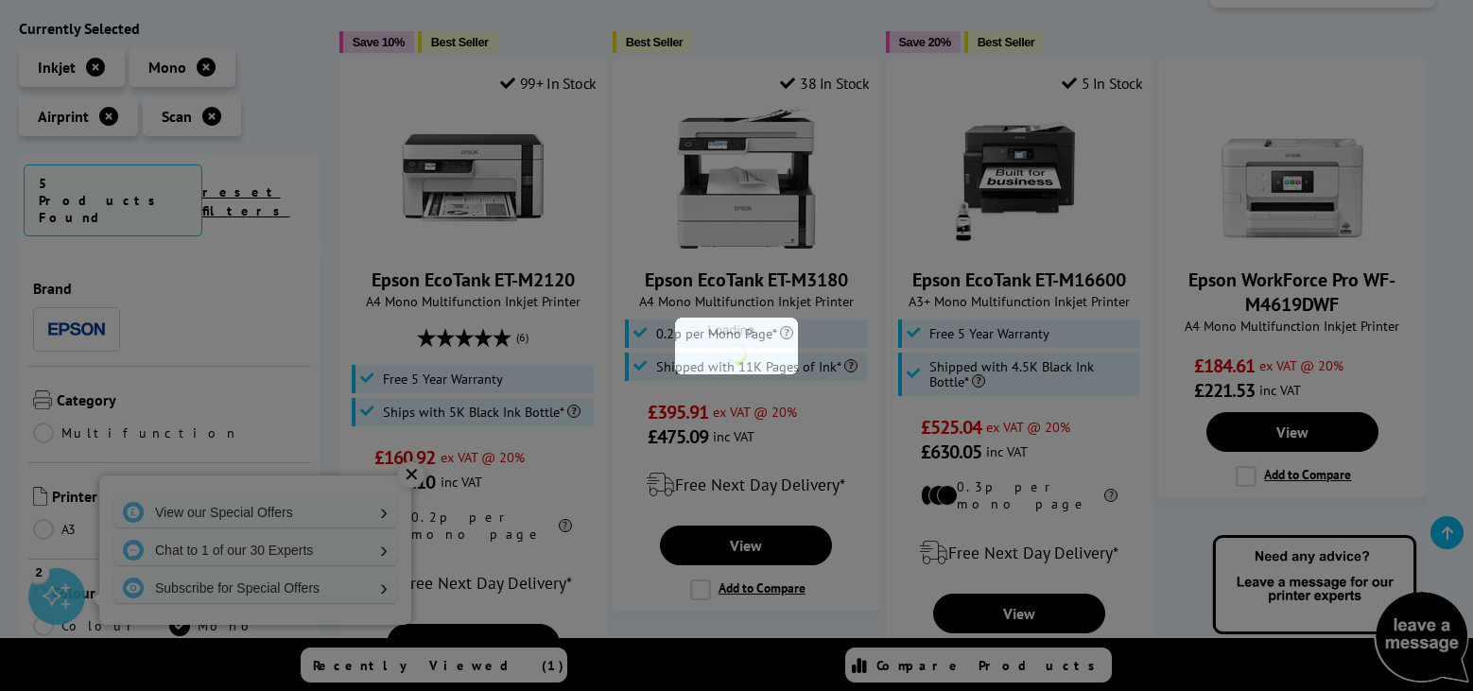
scroll to position [729, 0]
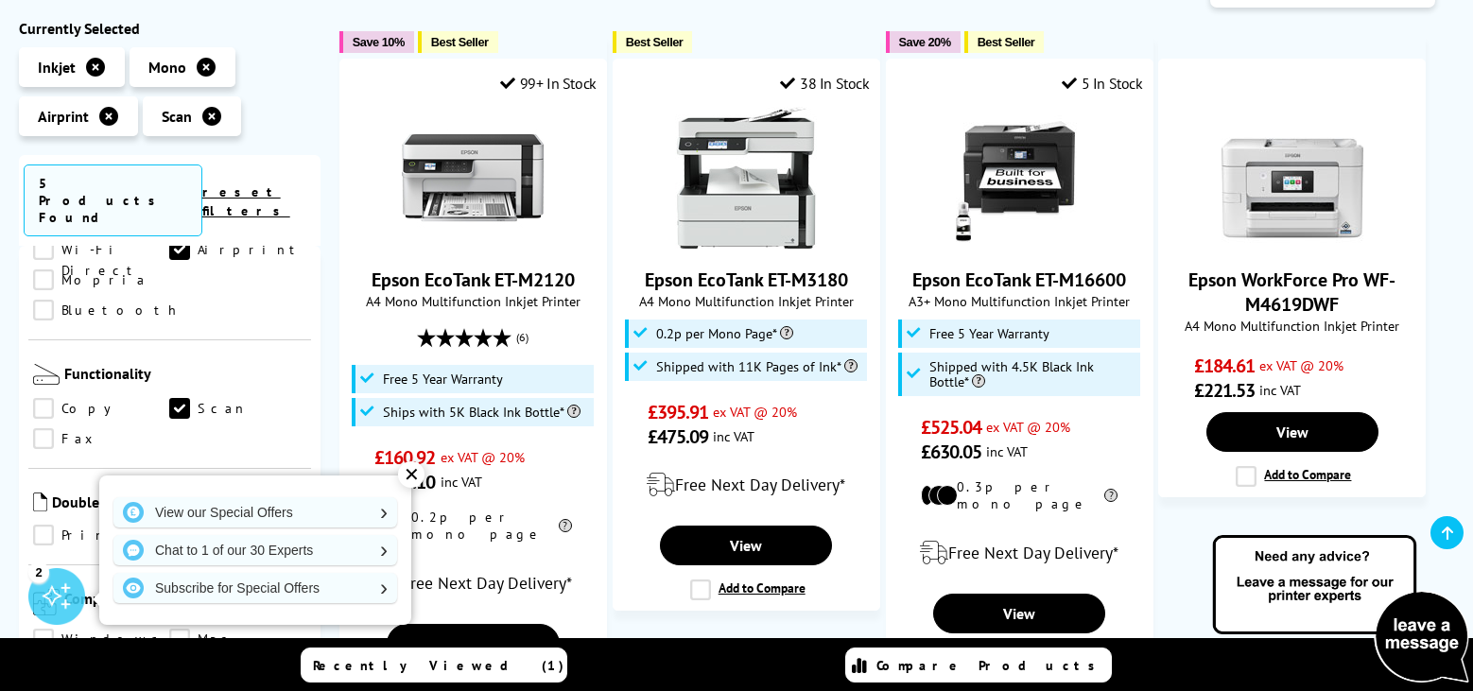
click at [43, 399] on link "Copy" at bounding box center [101, 409] width 136 height 21
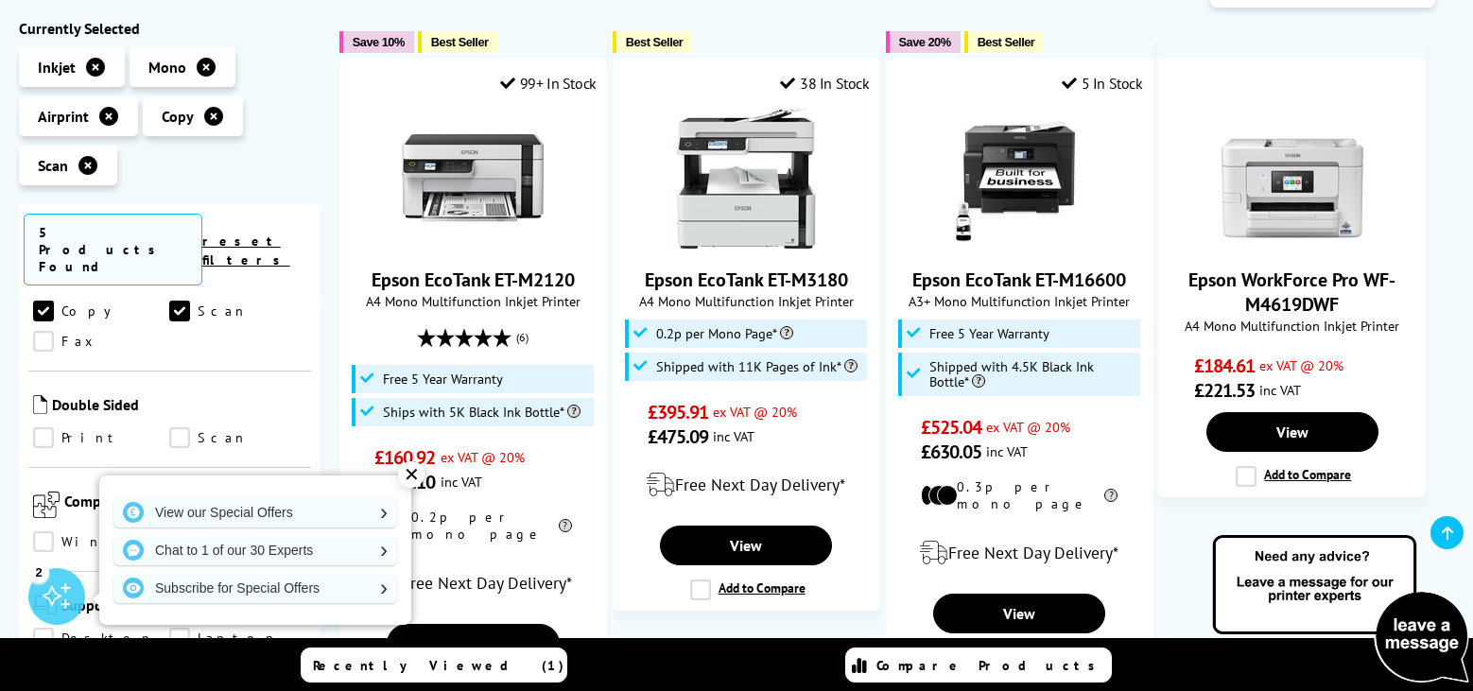
scroll to position [935, 0]
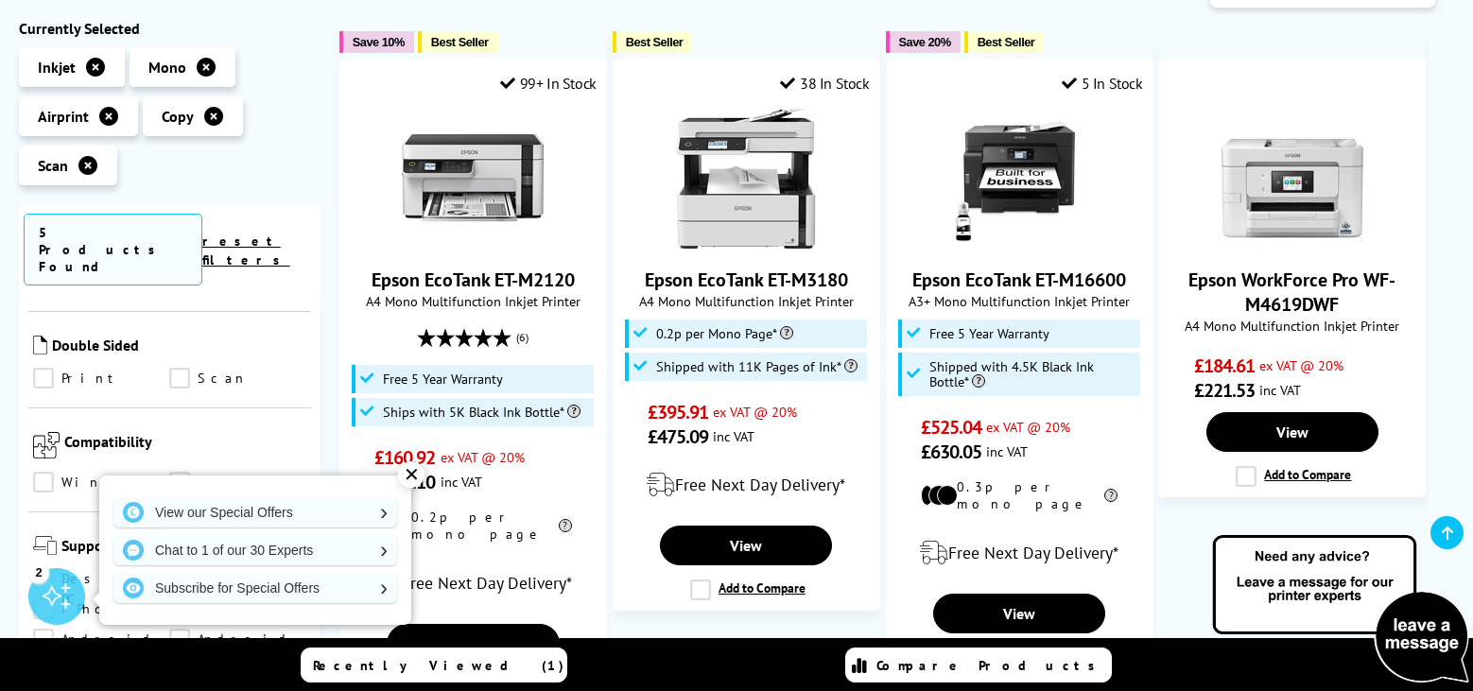
click at [43, 369] on link "Print" at bounding box center [101, 379] width 136 height 21
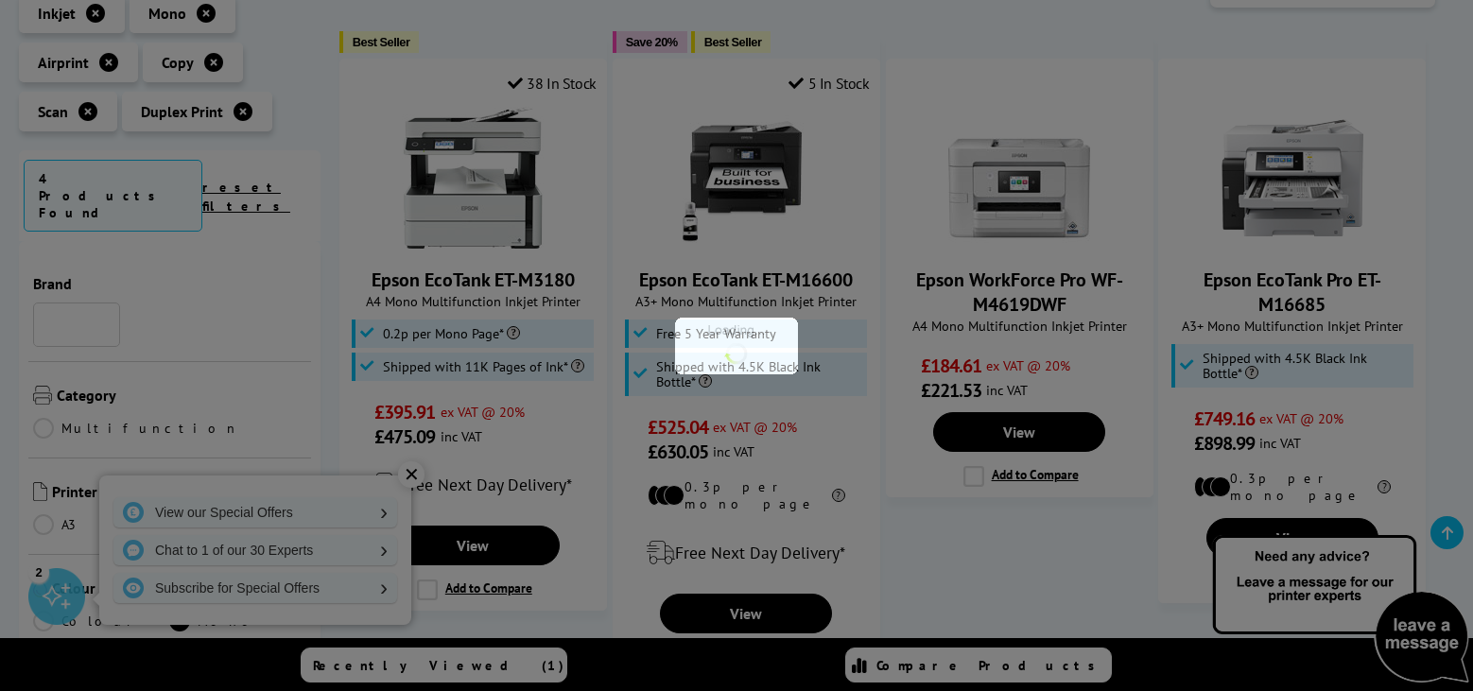
scroll to position [935, 0]
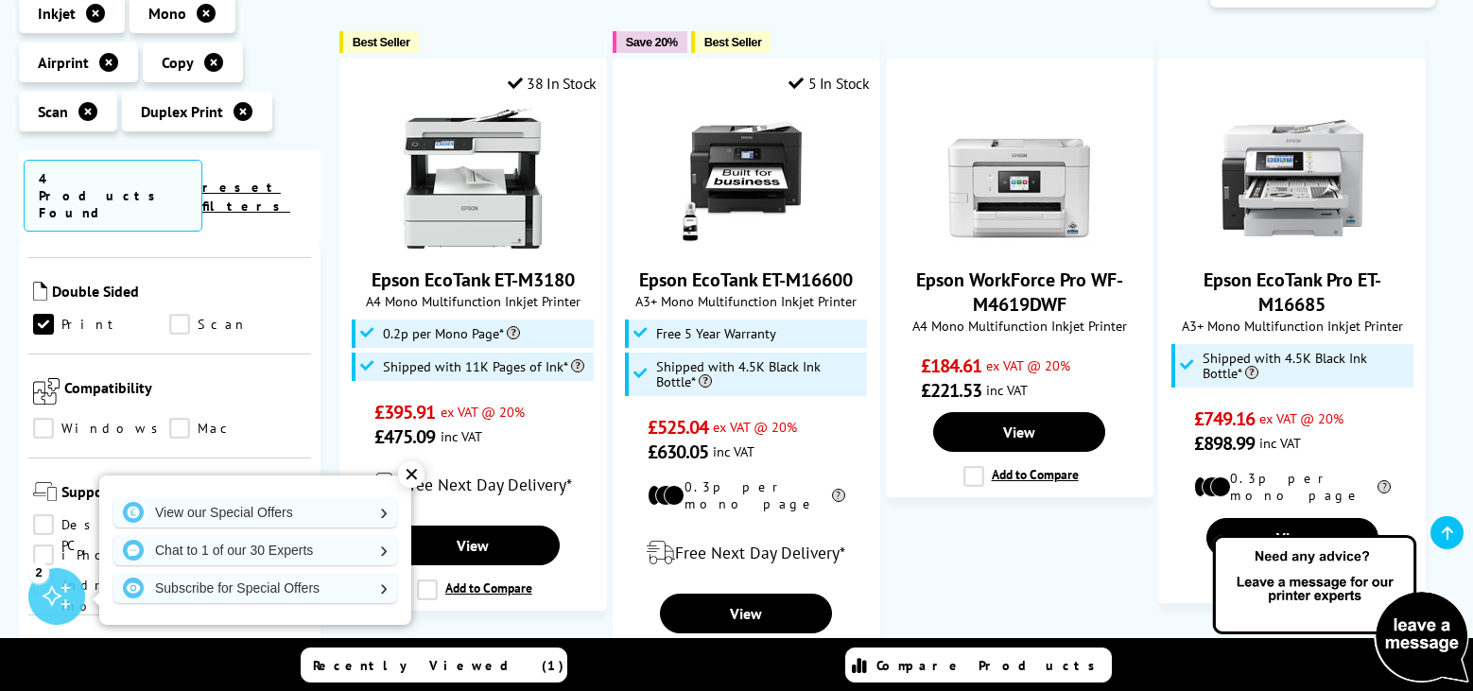
click at [40, 314] on link "Print" at bounding box center [101, 324] width 136 height 21
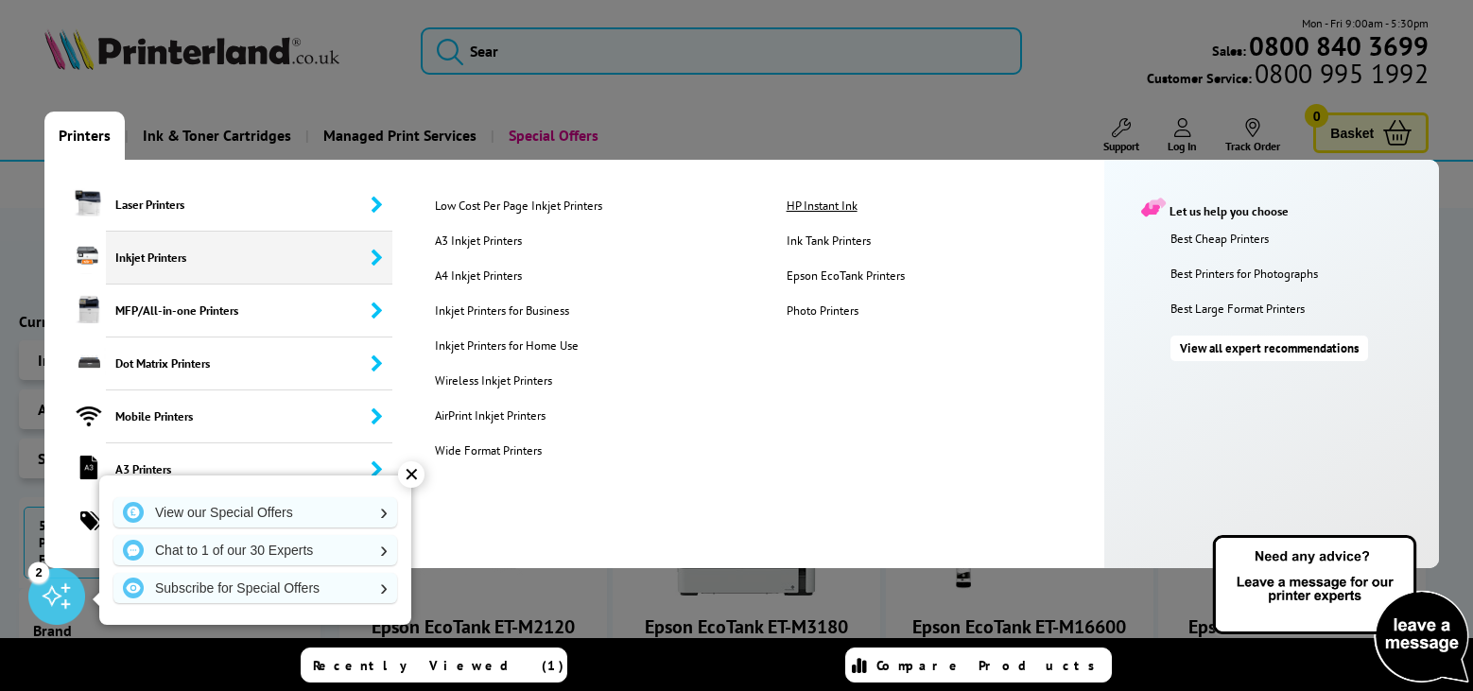
click at [826, 203] on link "HP Instant Ink" at bounding box center [946, 206] width 349 height 16
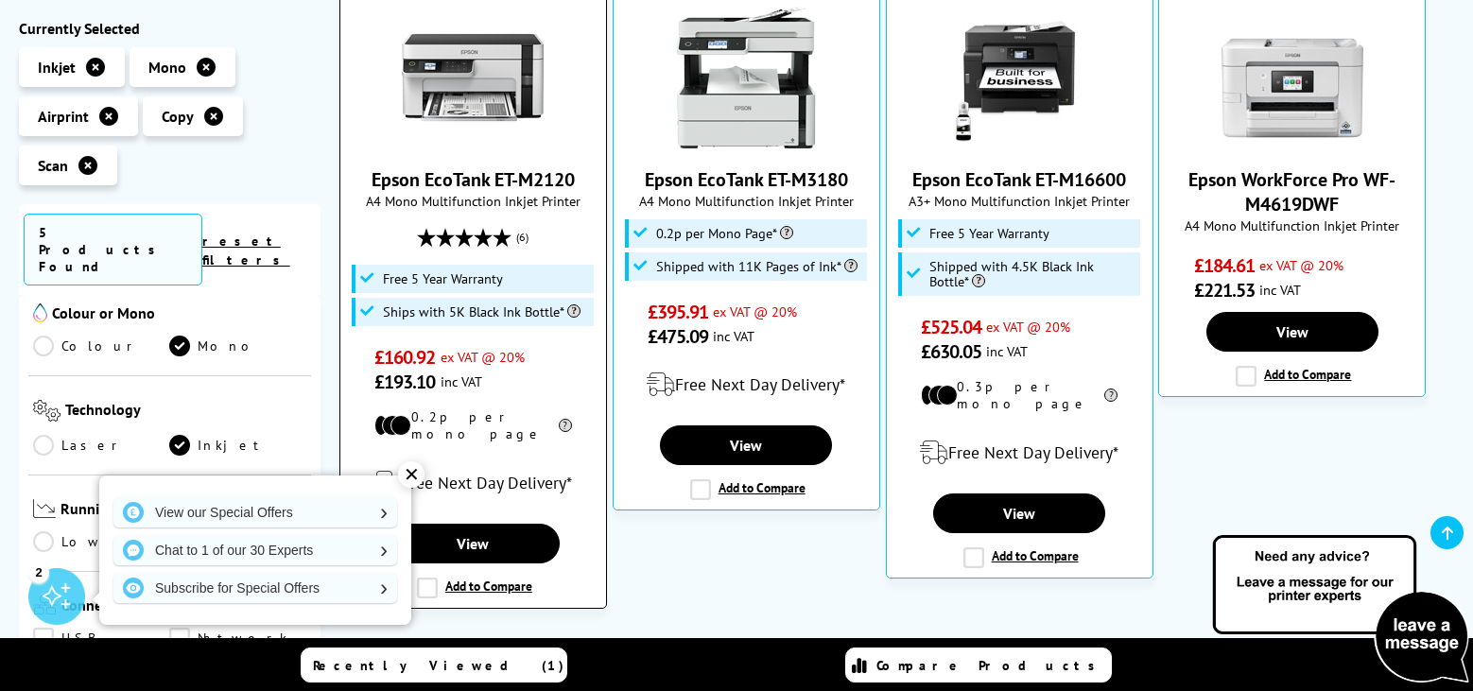
scroll to position [498, 0]
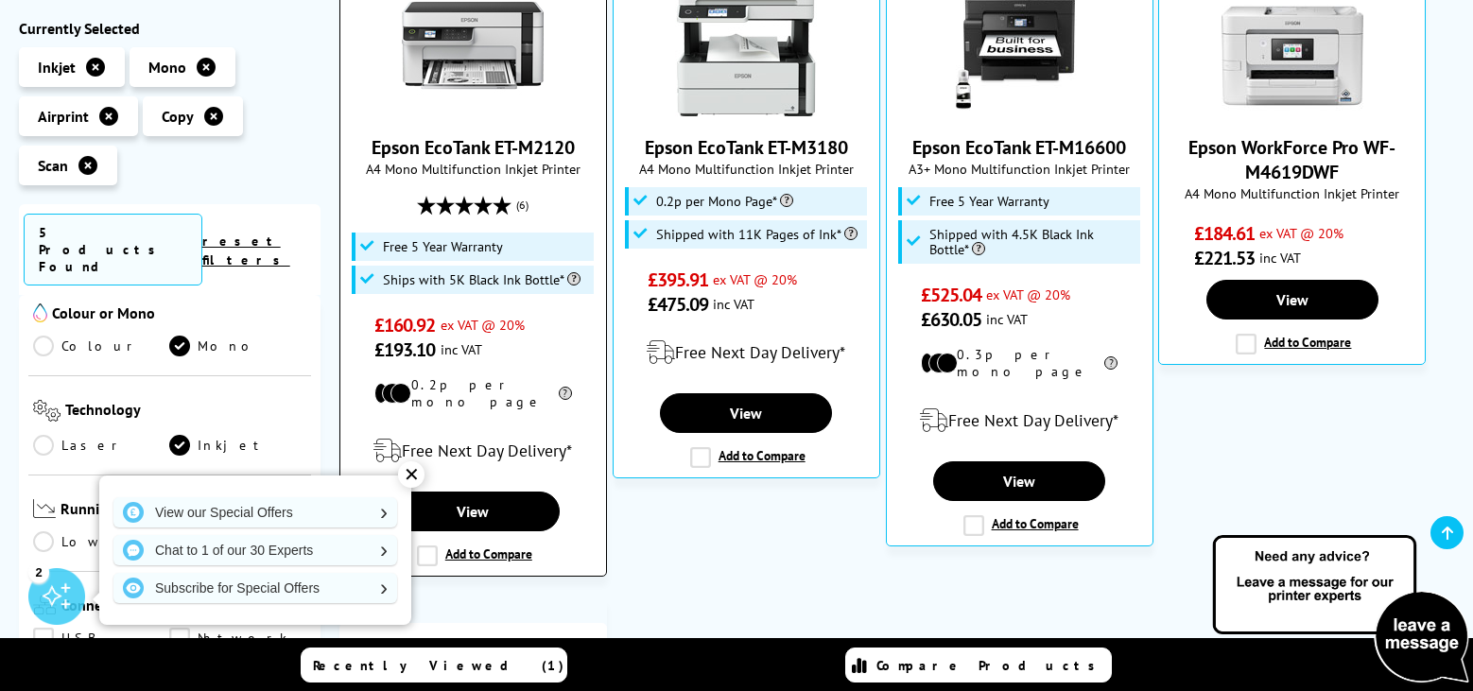
click at [456, 51] on img at bounding box center [473, 45] width 142 height 142
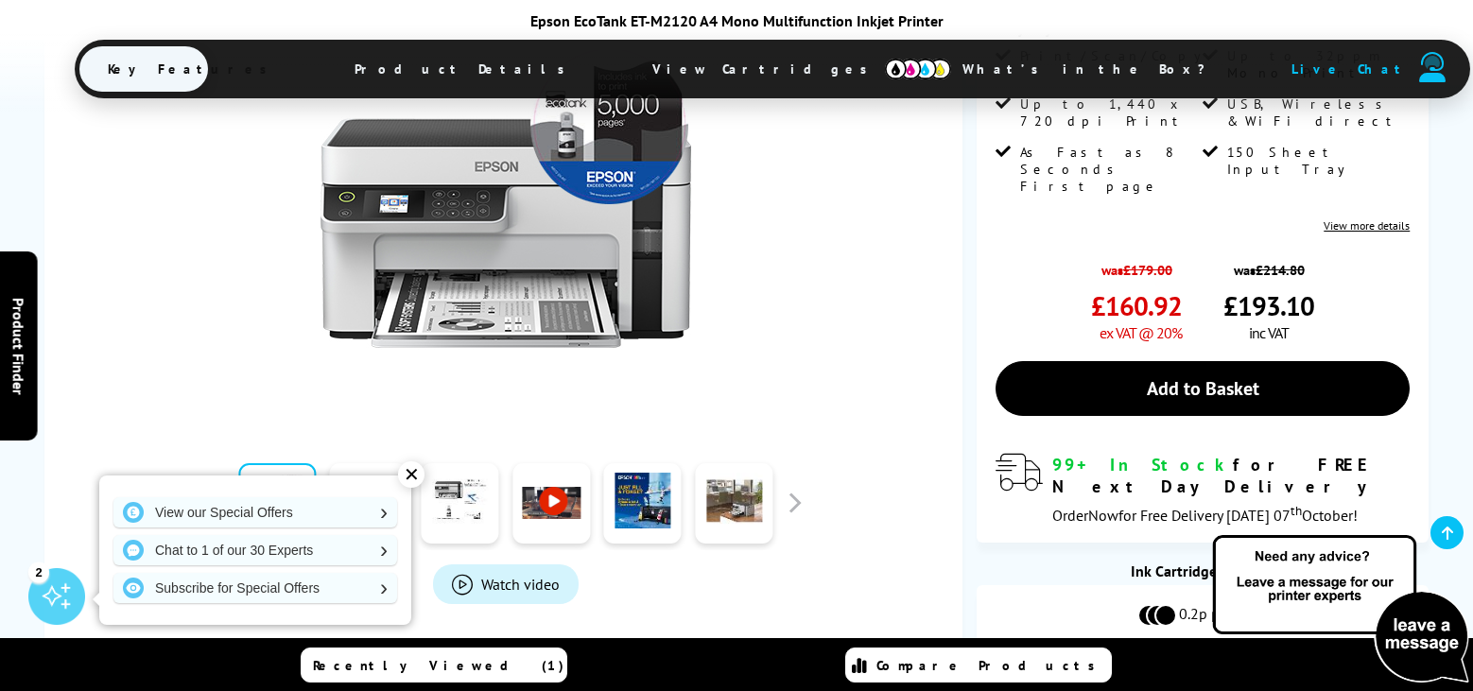
scroll to position [491, 0]
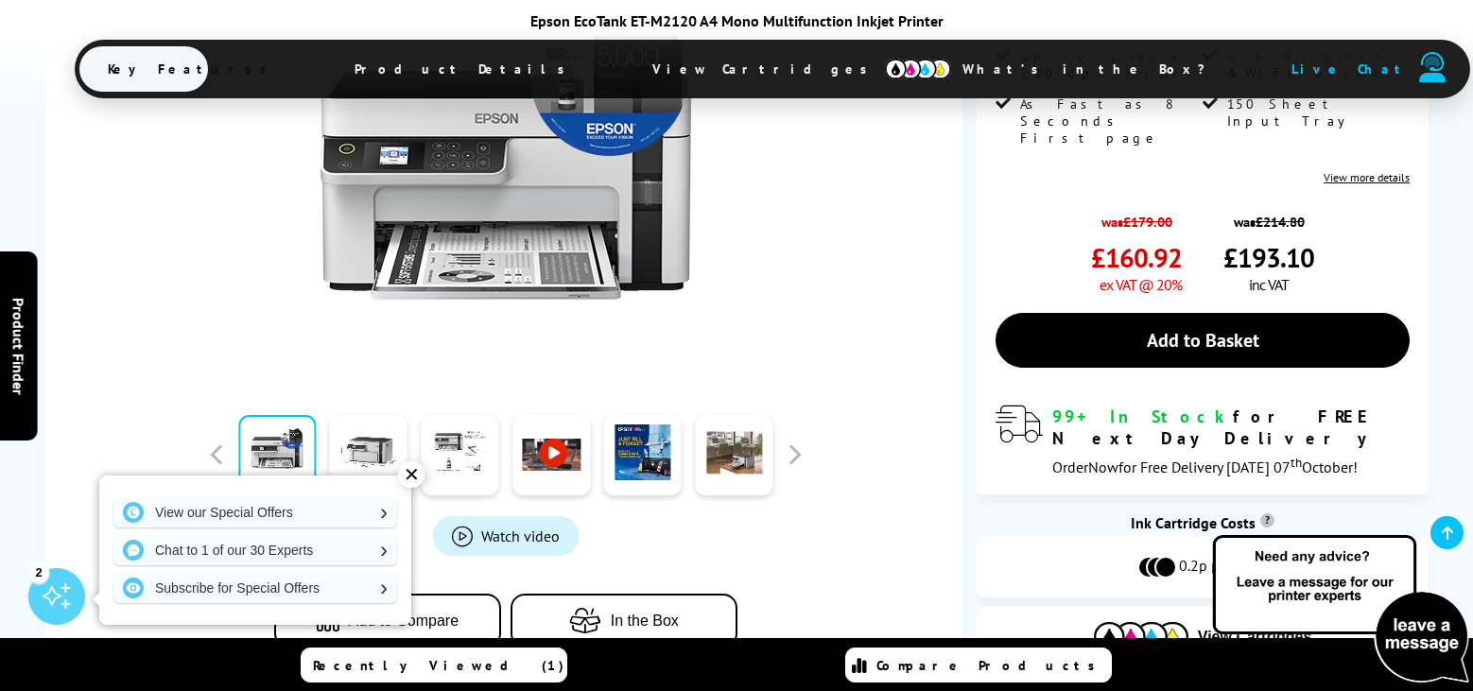
click at [711, 67] on span "View Cartridges" at bounding box center [768, 68] width 289 height 49
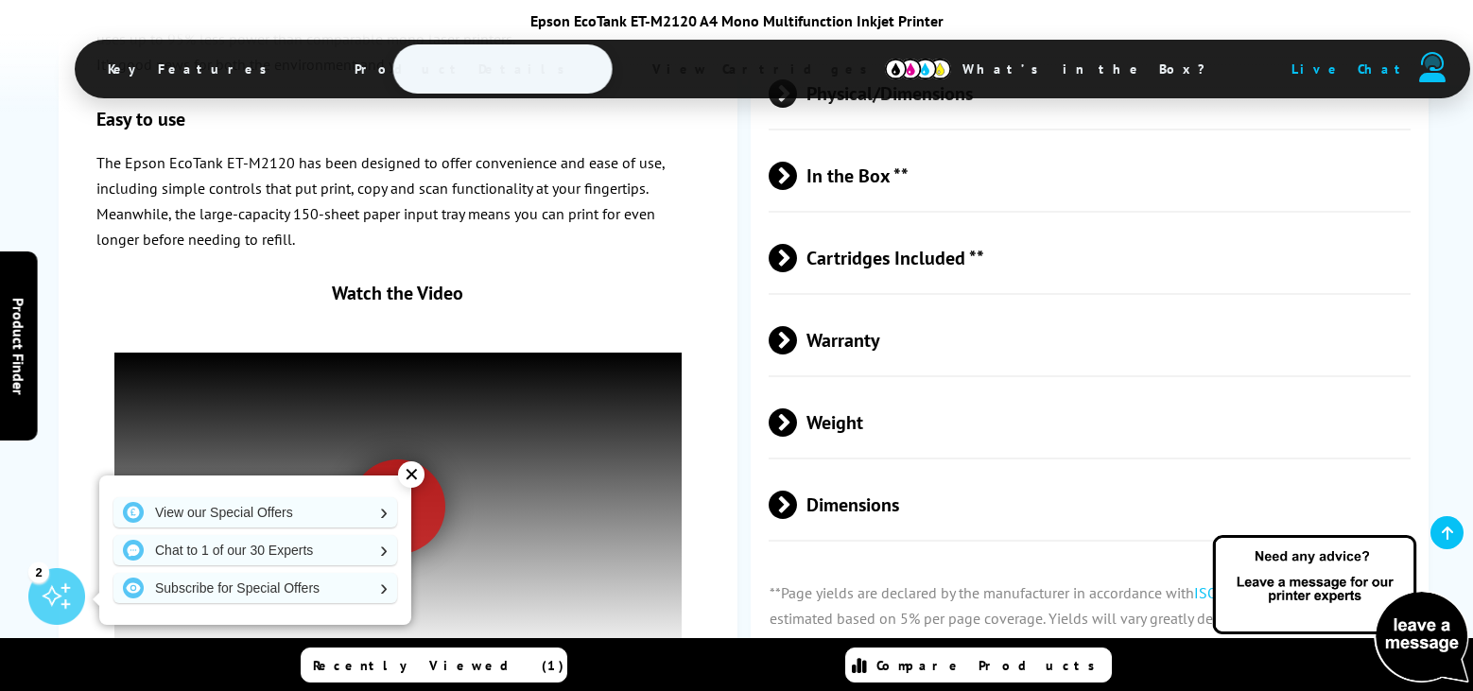
scroll to position [3608, 0]
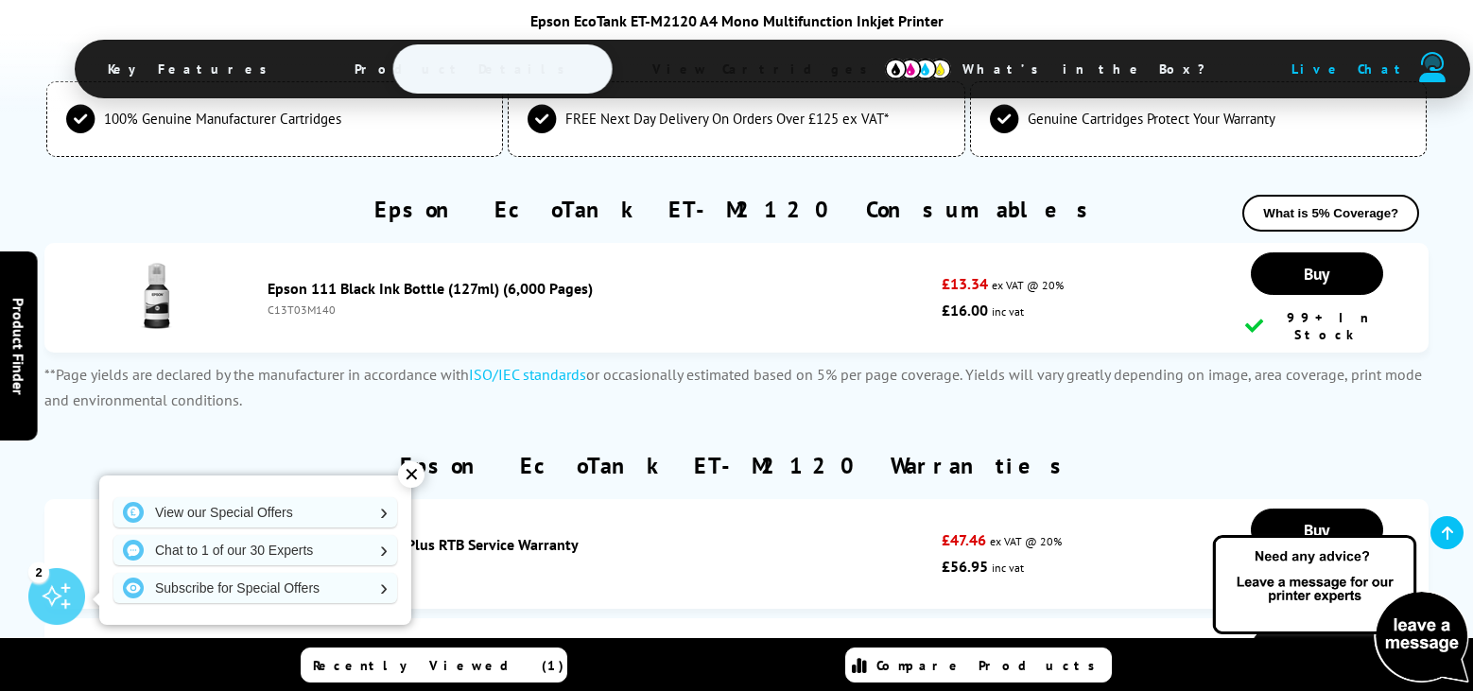
click at [1326, 207] on button "What is 5% Coverage?" at bounding box center [1330, 213] width 177 height 37
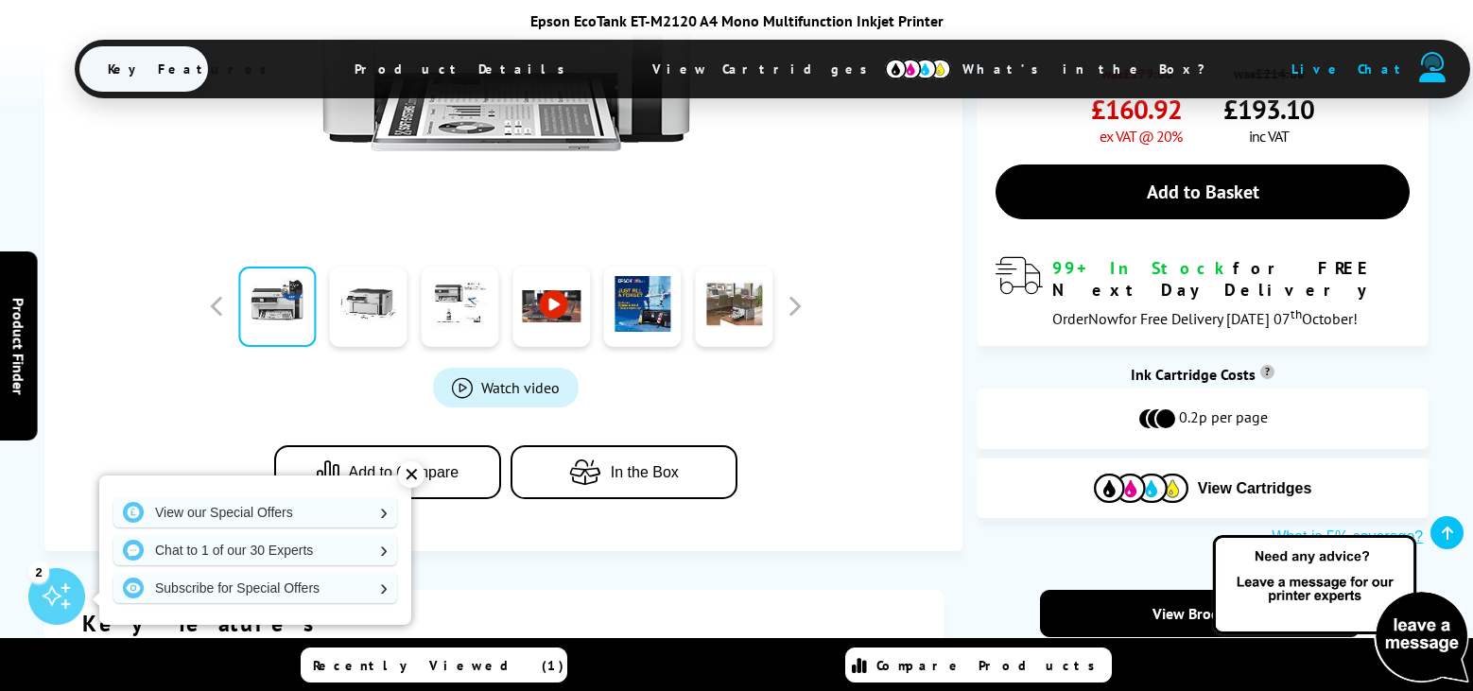
scroll to position [830, 0]
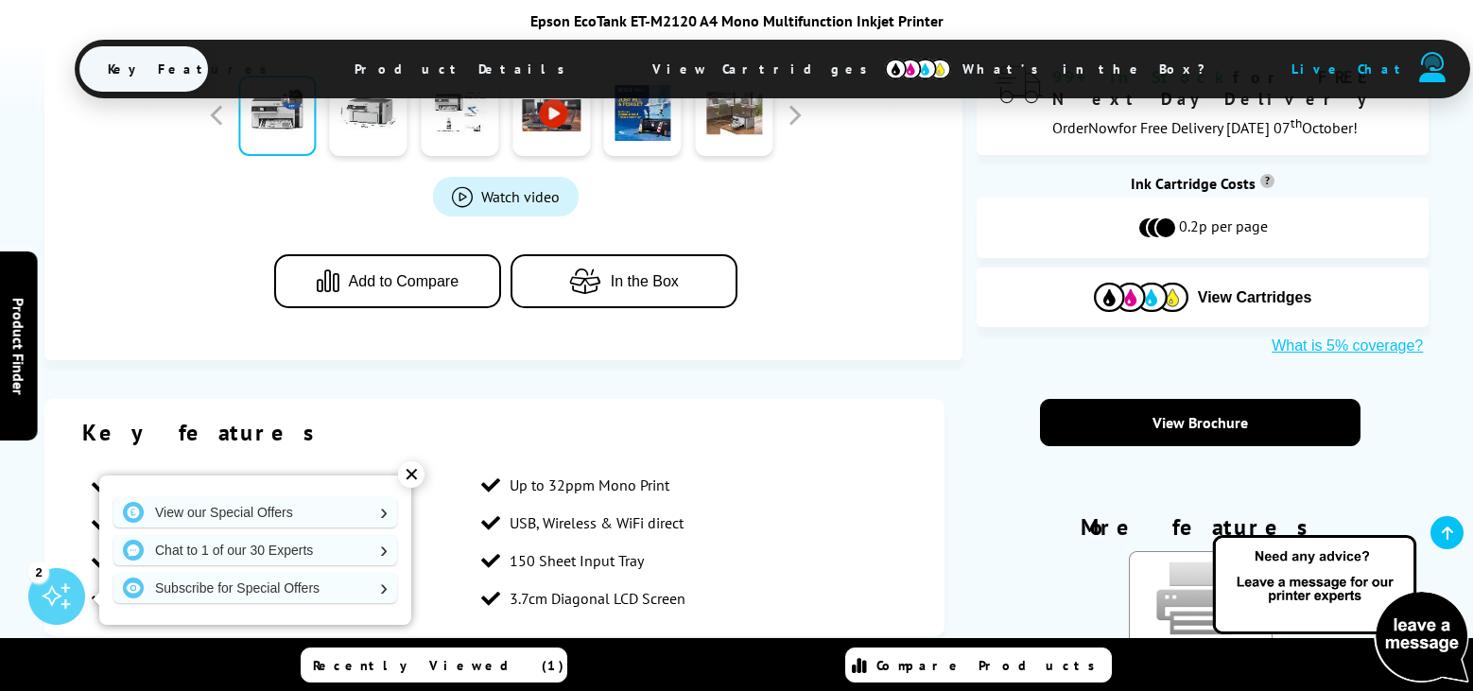
click at [305, 66] on span "Key Features" at bounding box center [192, 68] width 226 height 45
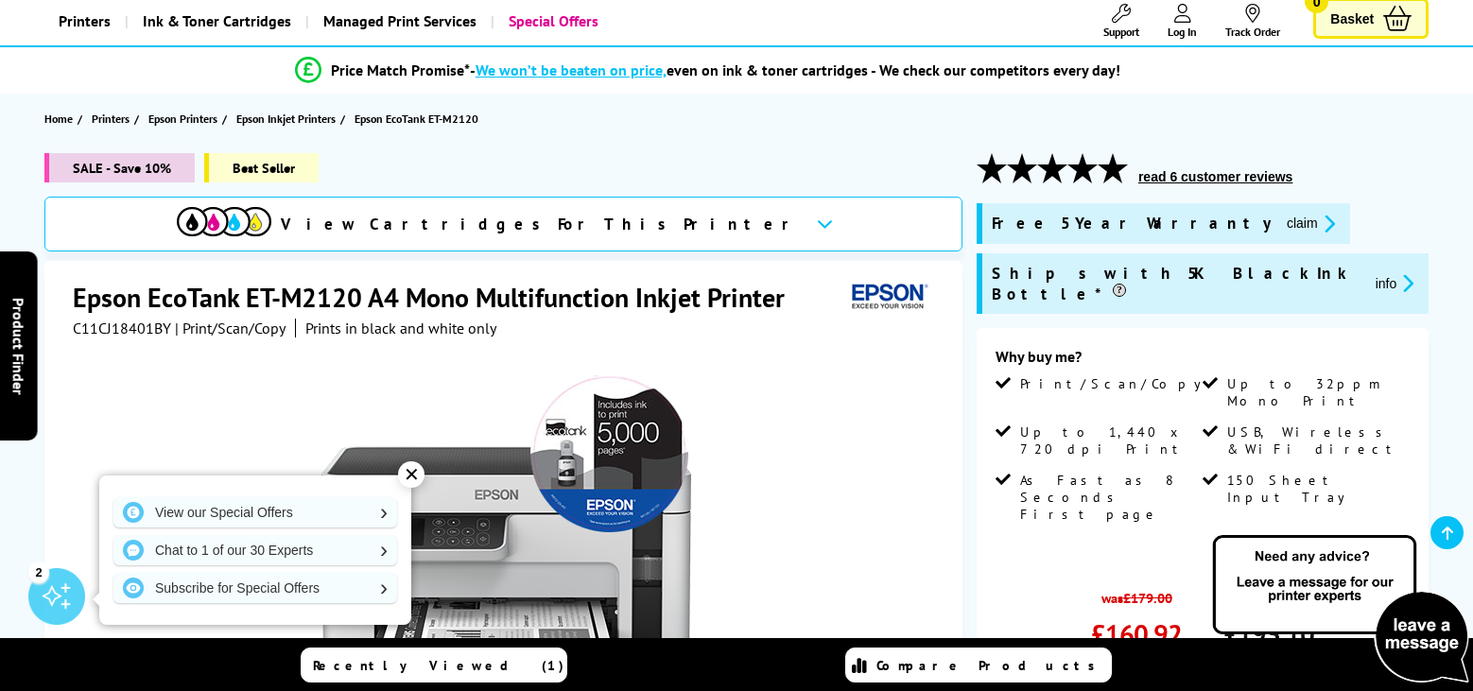
scroll to position [0, 0]
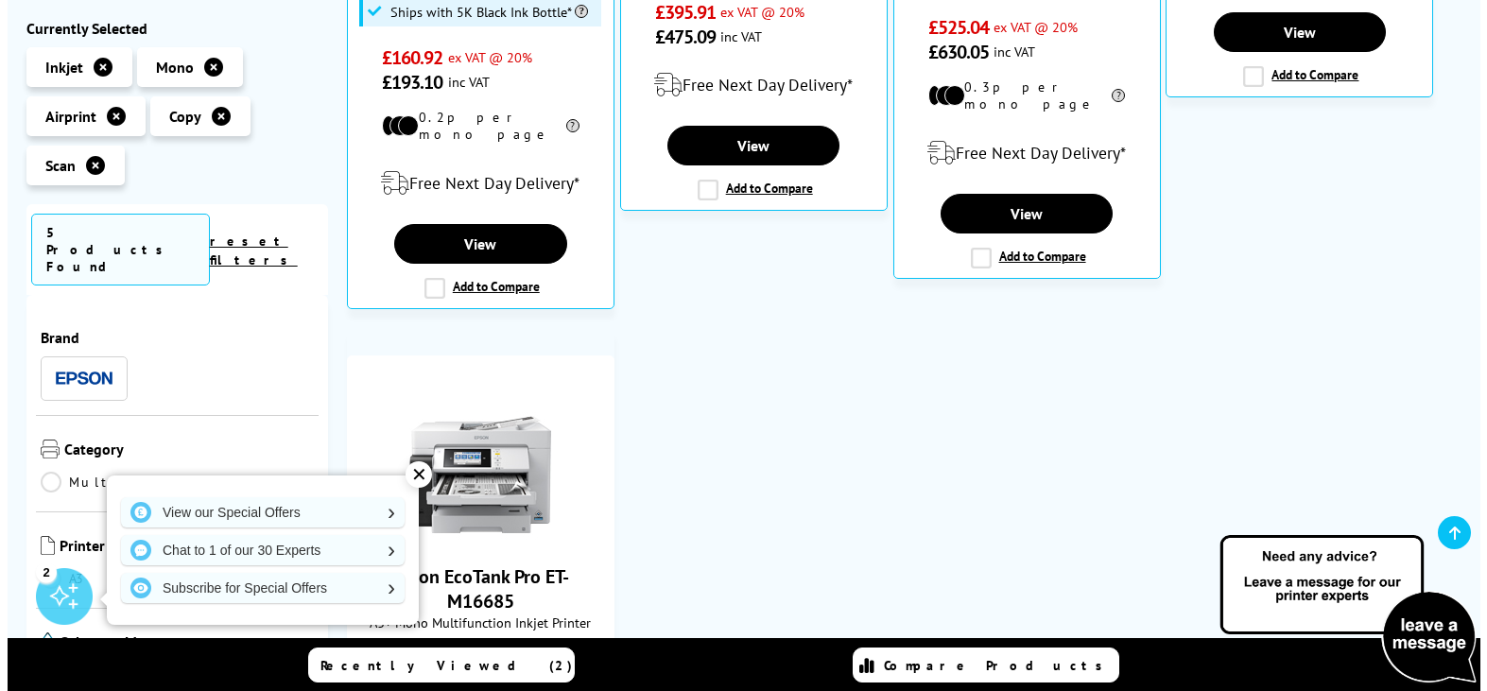
scroll to position [912, 0]
